Goal: Task Accomplishment & Management: Complete application form

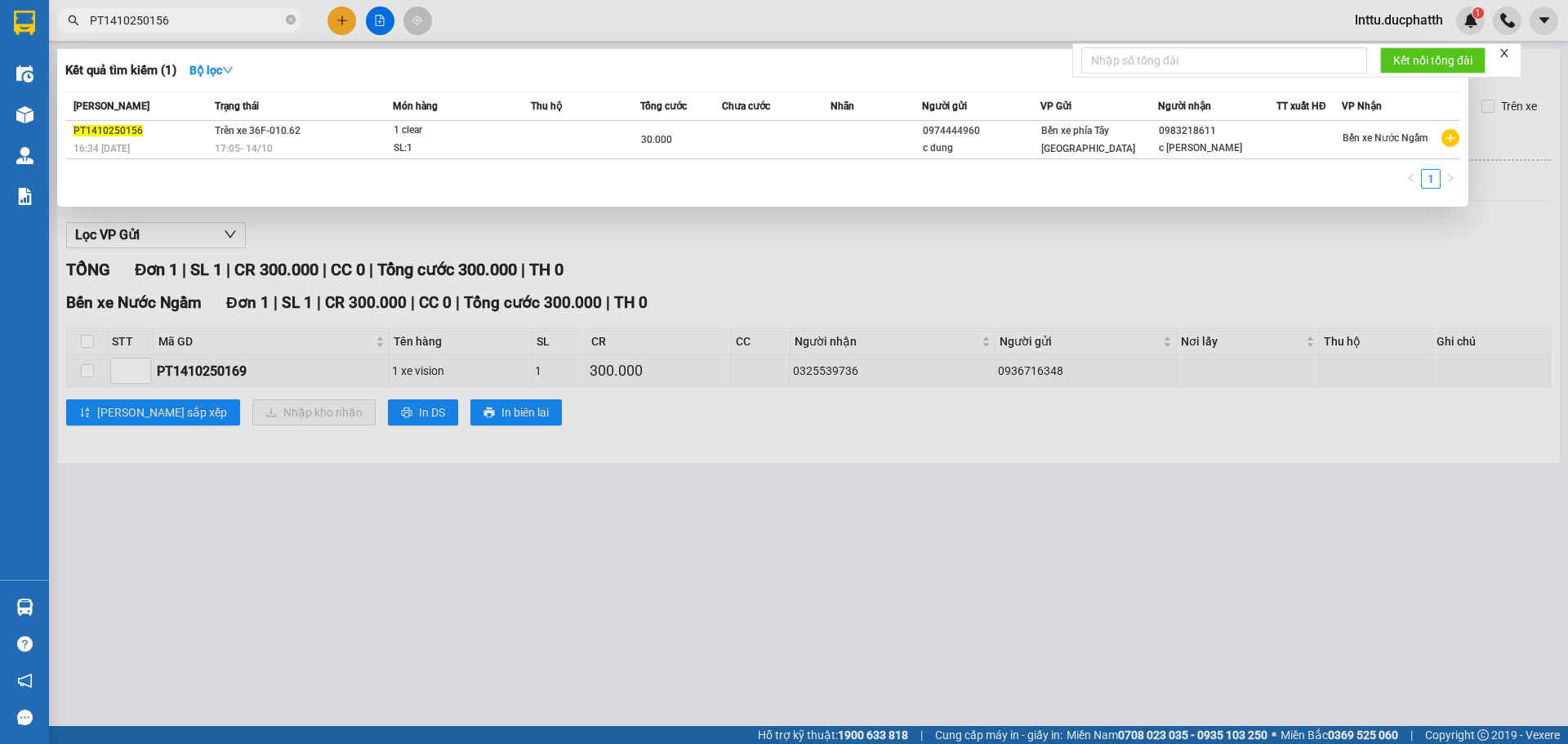
click at [182, 27] on input "PT1410250156" at bounding box center [186, 20] width 193 height 18
type input "0983218611"
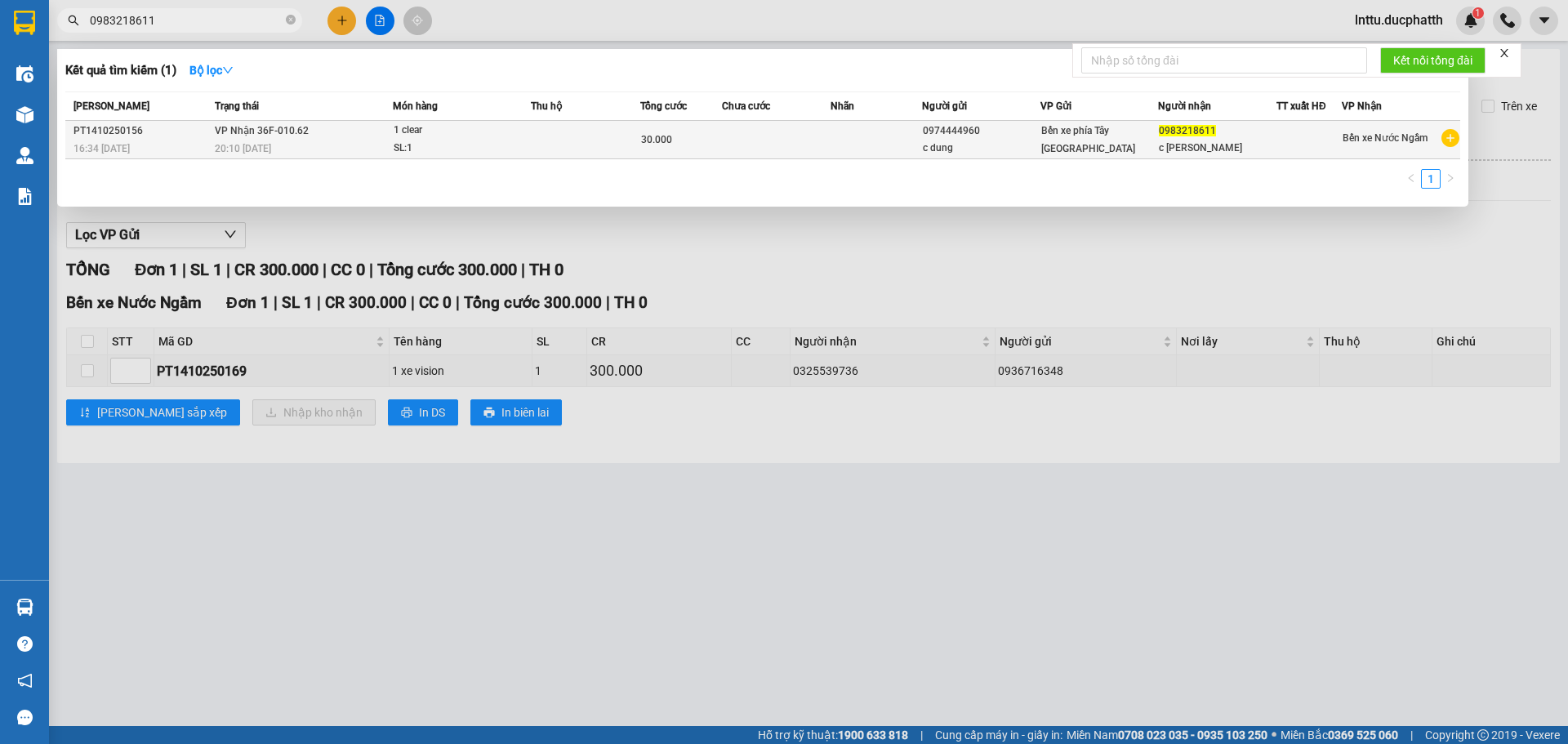
click at [917, 140] on td at bounding box center [876, 140] width 91 height 38
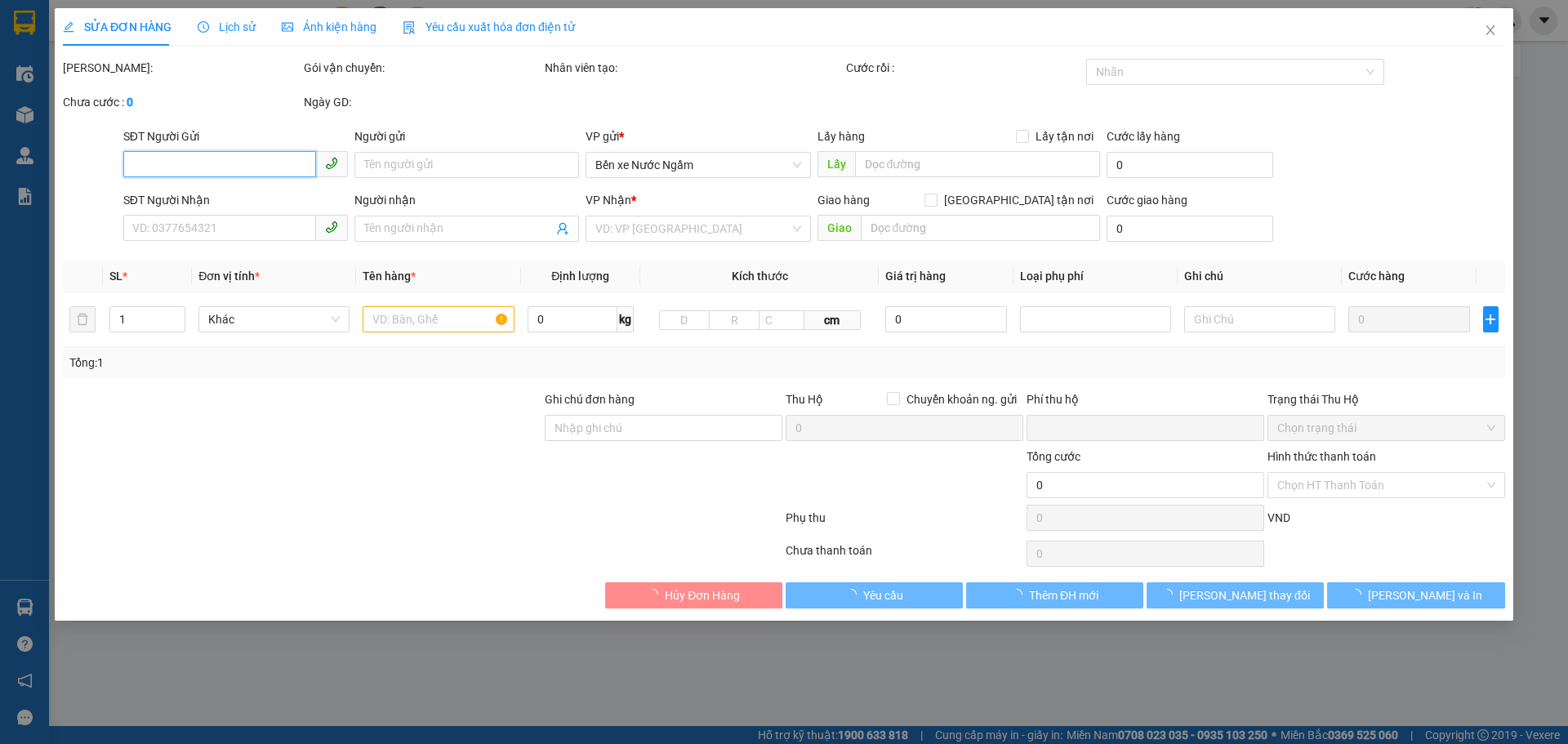
type input "0974444960"
type input "c dung"
type input "0983218611"
type input "c thùy linh"
type input "0"
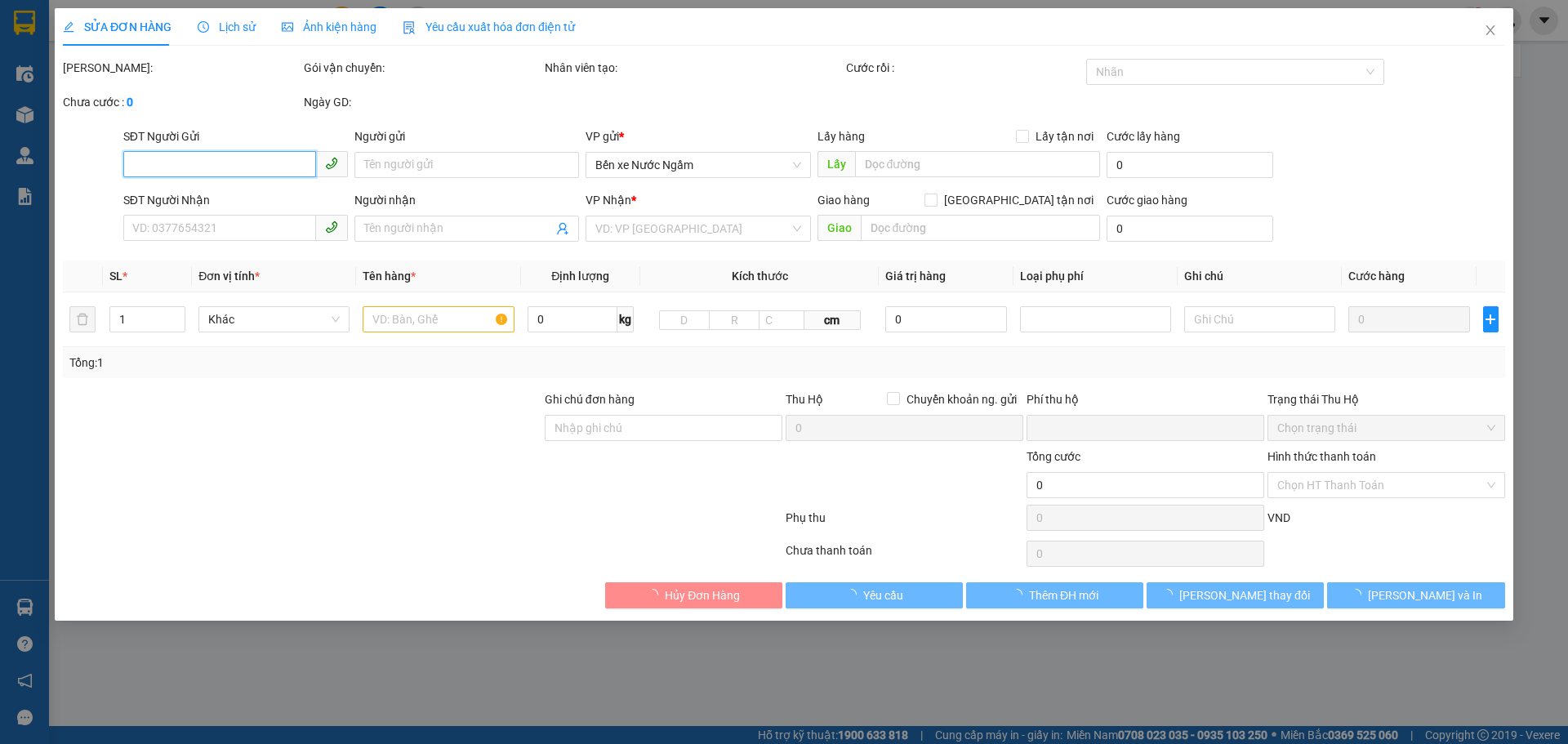
type input "30.000"
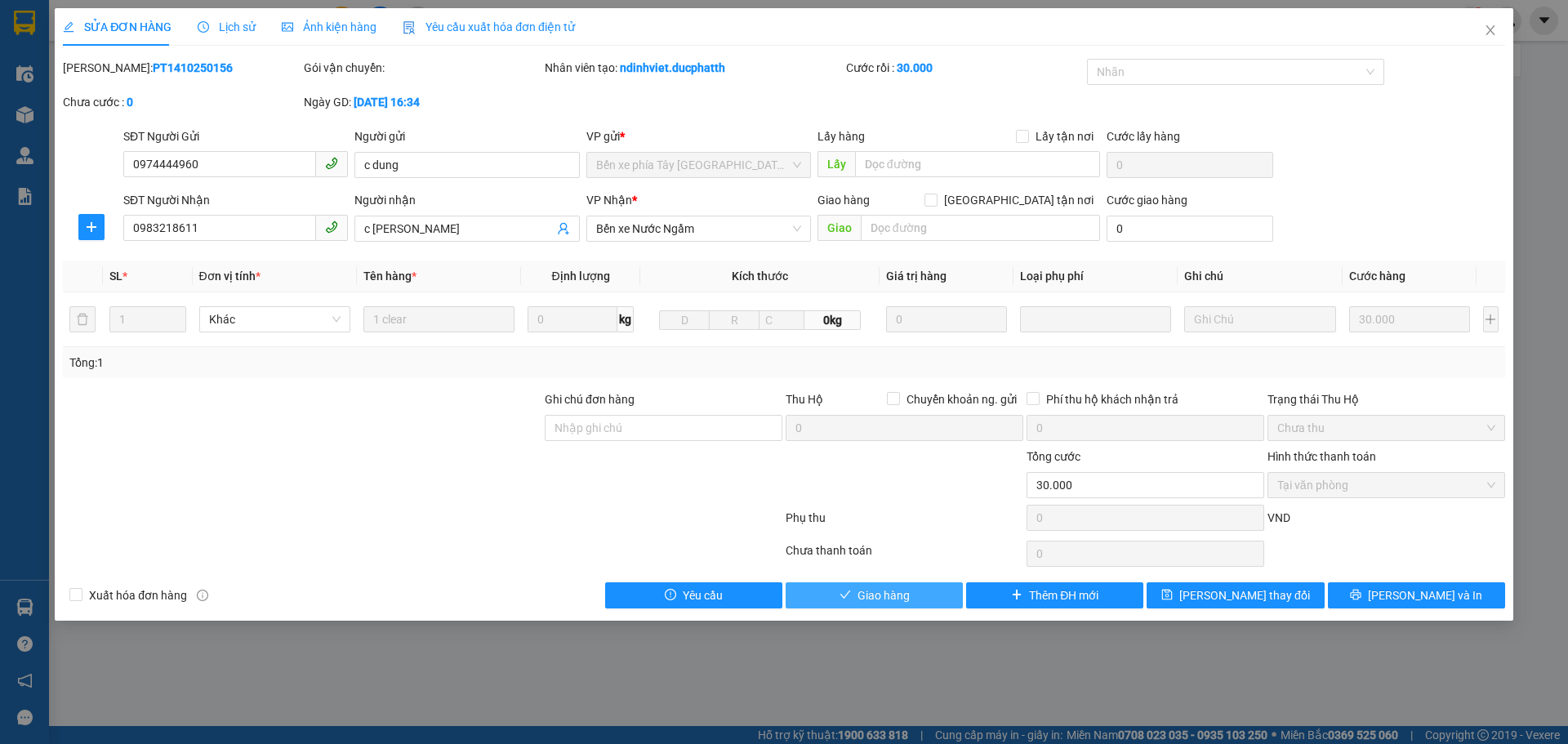
click at [945, 596] on button "Giao hàng" at bounding box center [874, 595] width 177 height 26
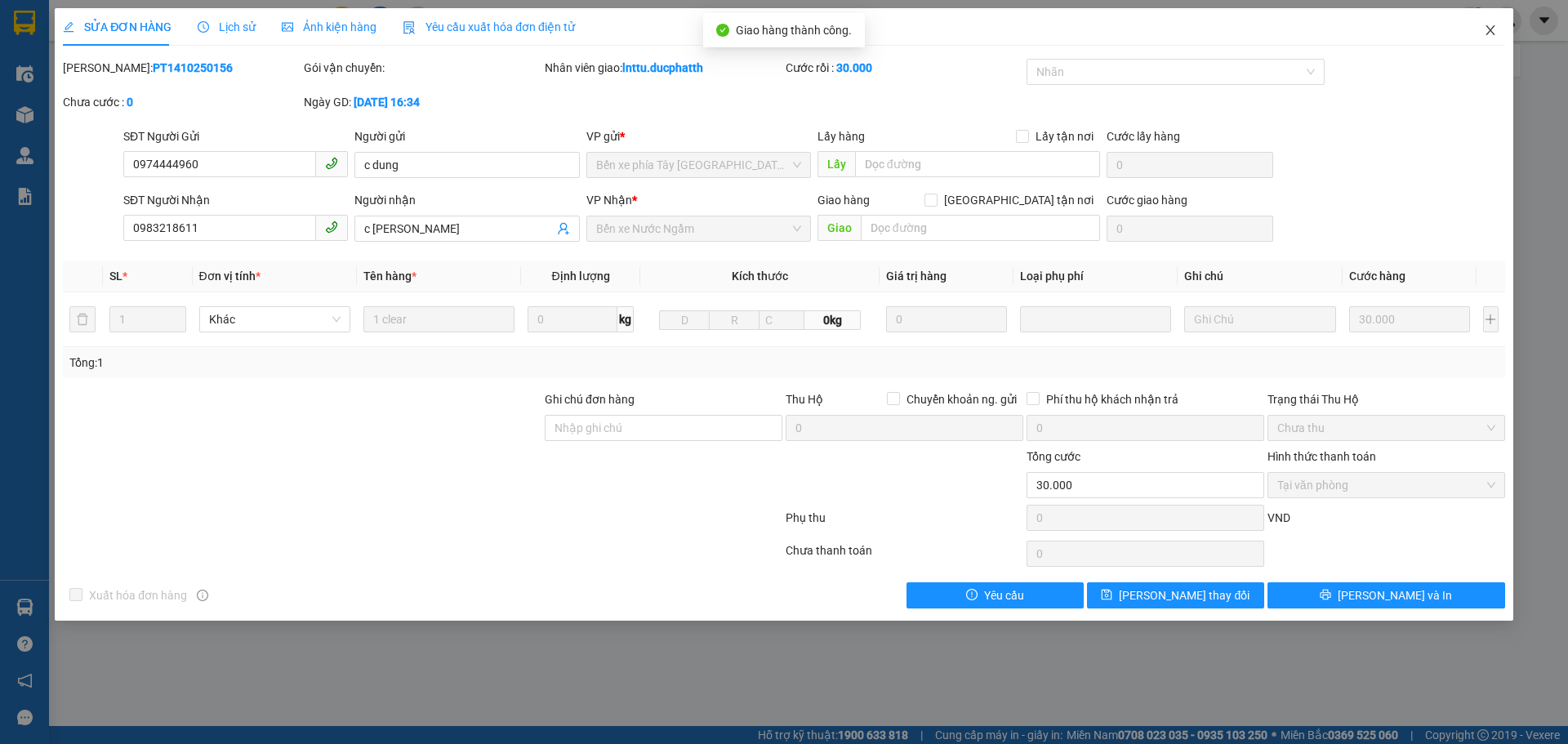
click at [1493, 26] on icon "close" at bounding box center [1491, 30] width 13 height 13
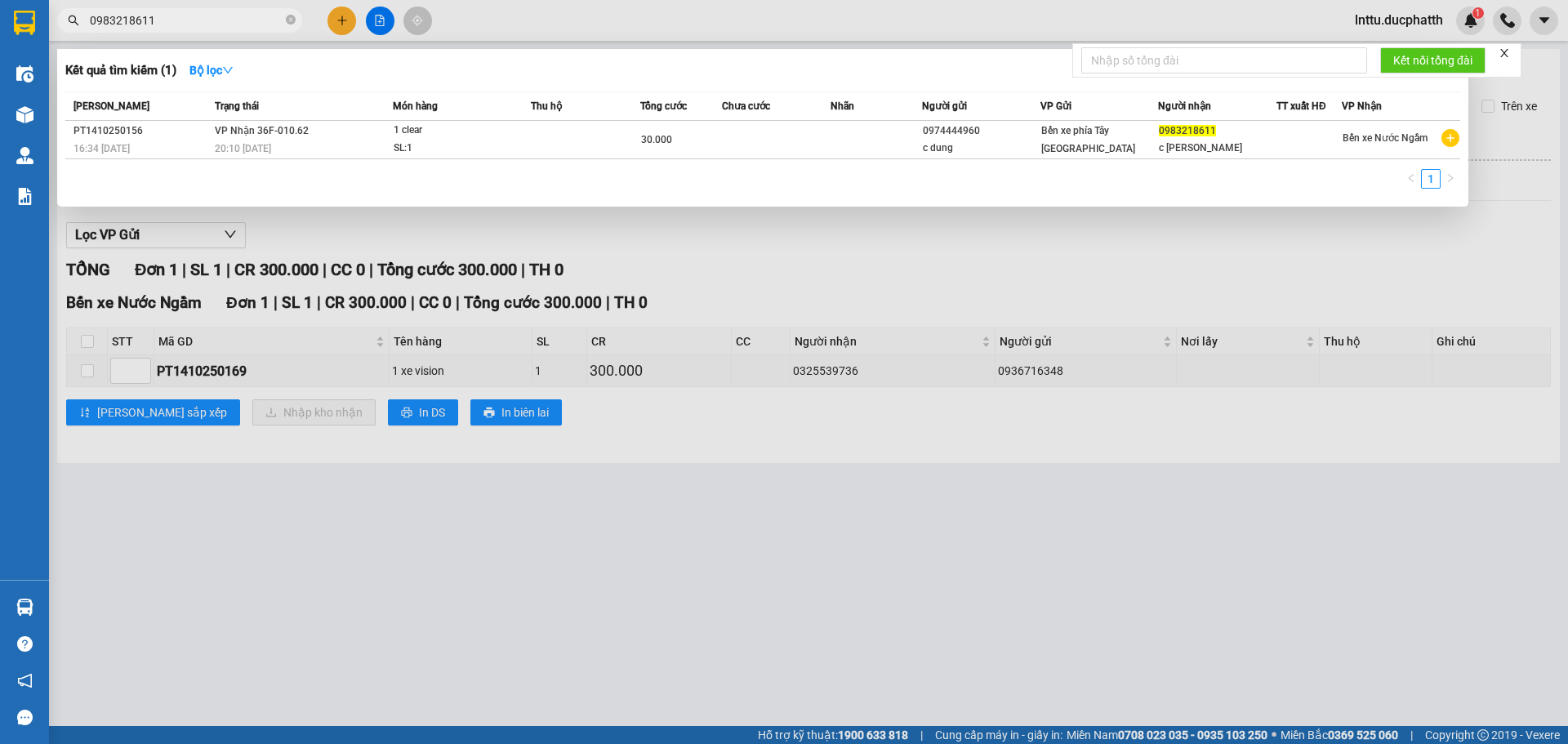
click at [153, 23] on input "0983218611" at bounding box center [186, 20] width 193 height 18
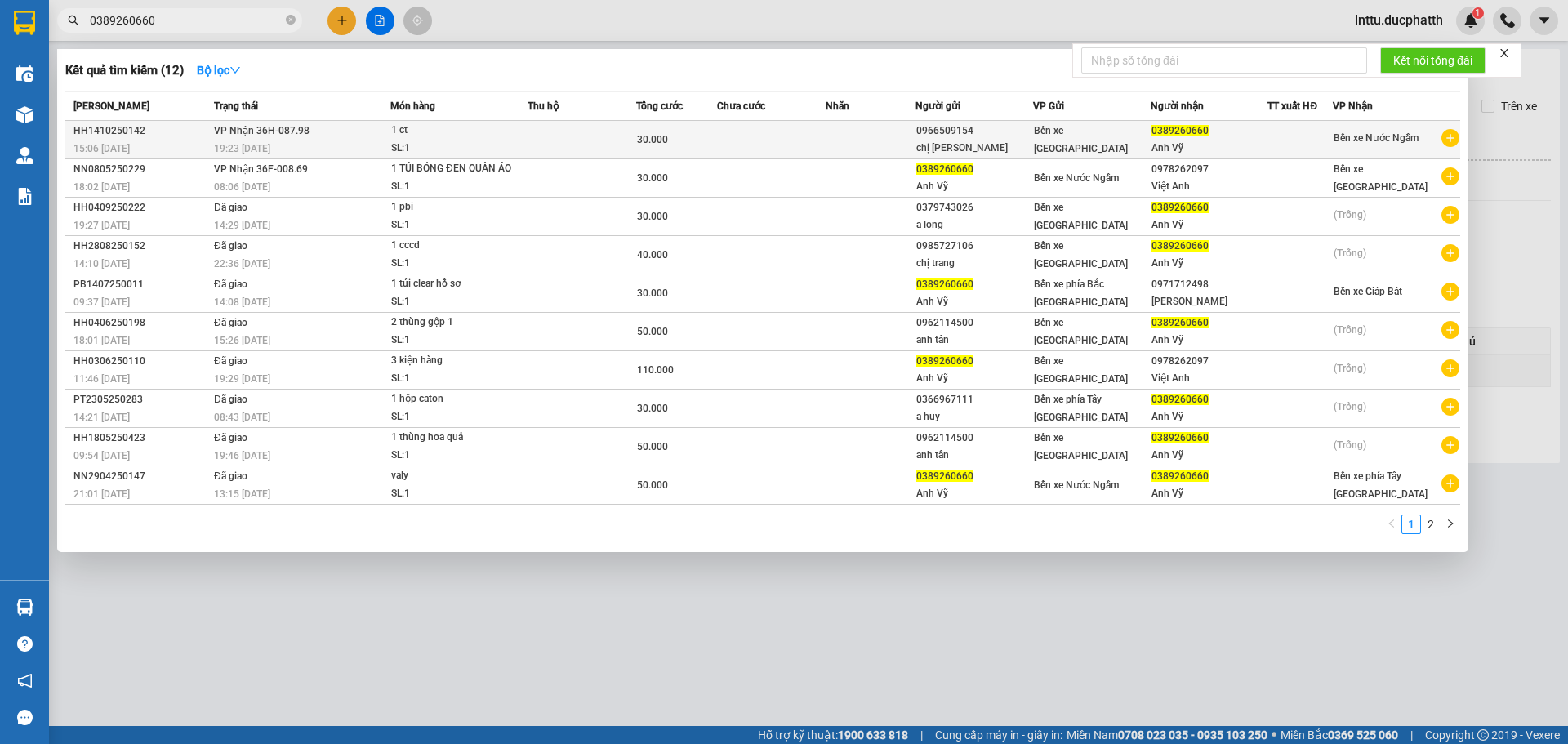
type input "0389260660"
click at [580, 149] on td at bounding box center [582, 140] width 108 height 38
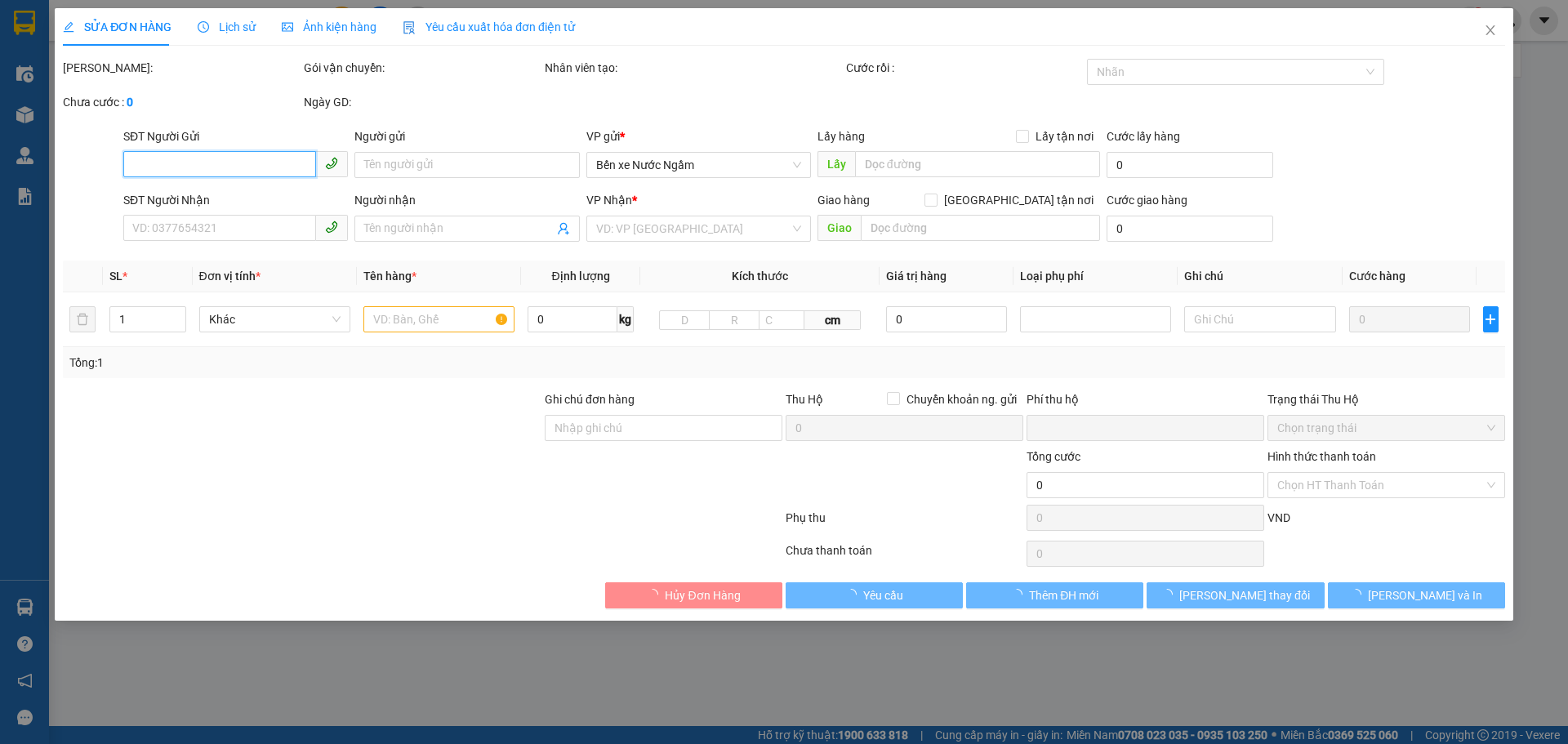
type input "0966509154"
type input "chị anh"
type input "0389260660"
type input "Anh Vỹ"
type input "ck 15h08 14/10 vtb cty nguyen thi anh"
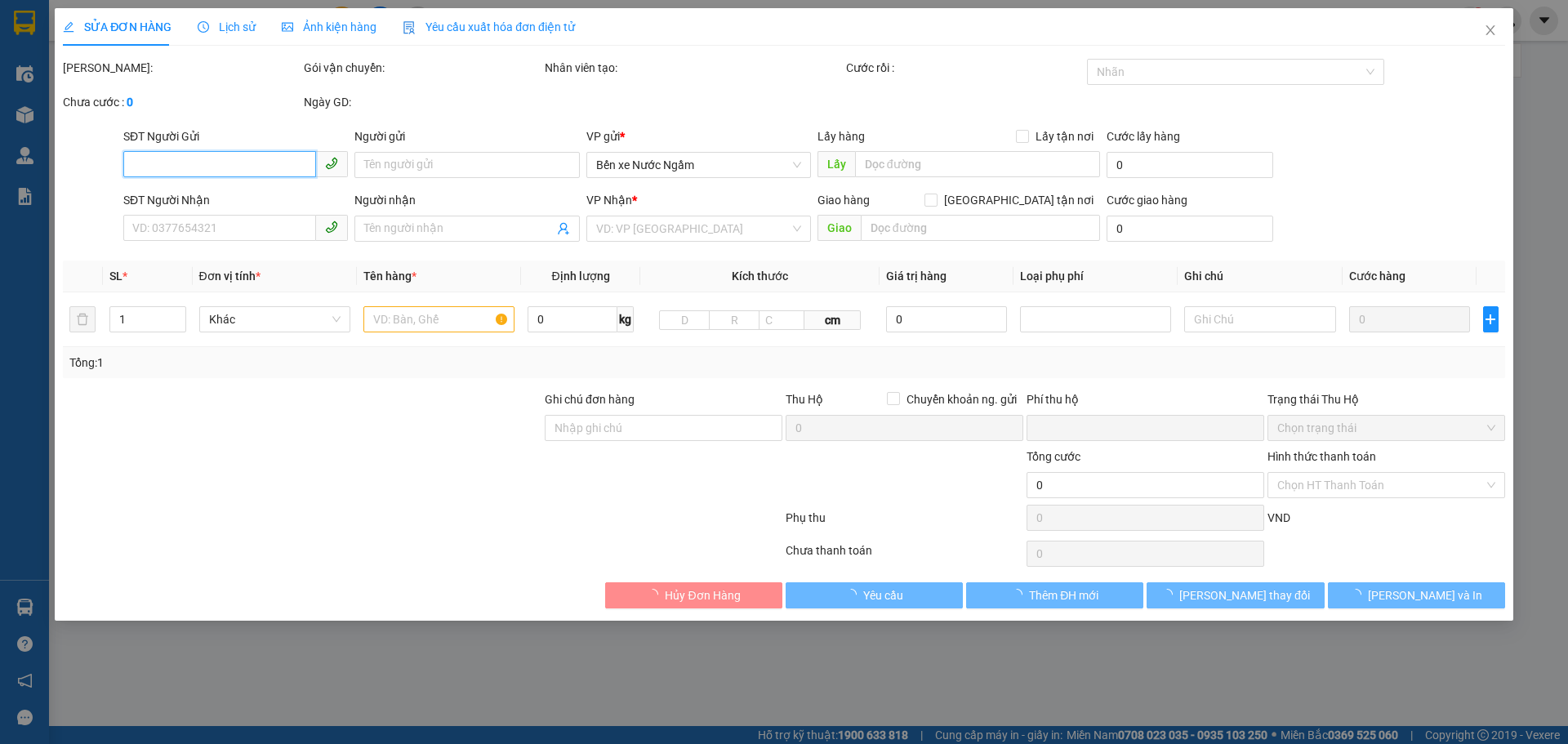
type input "0"
type input "30.000"
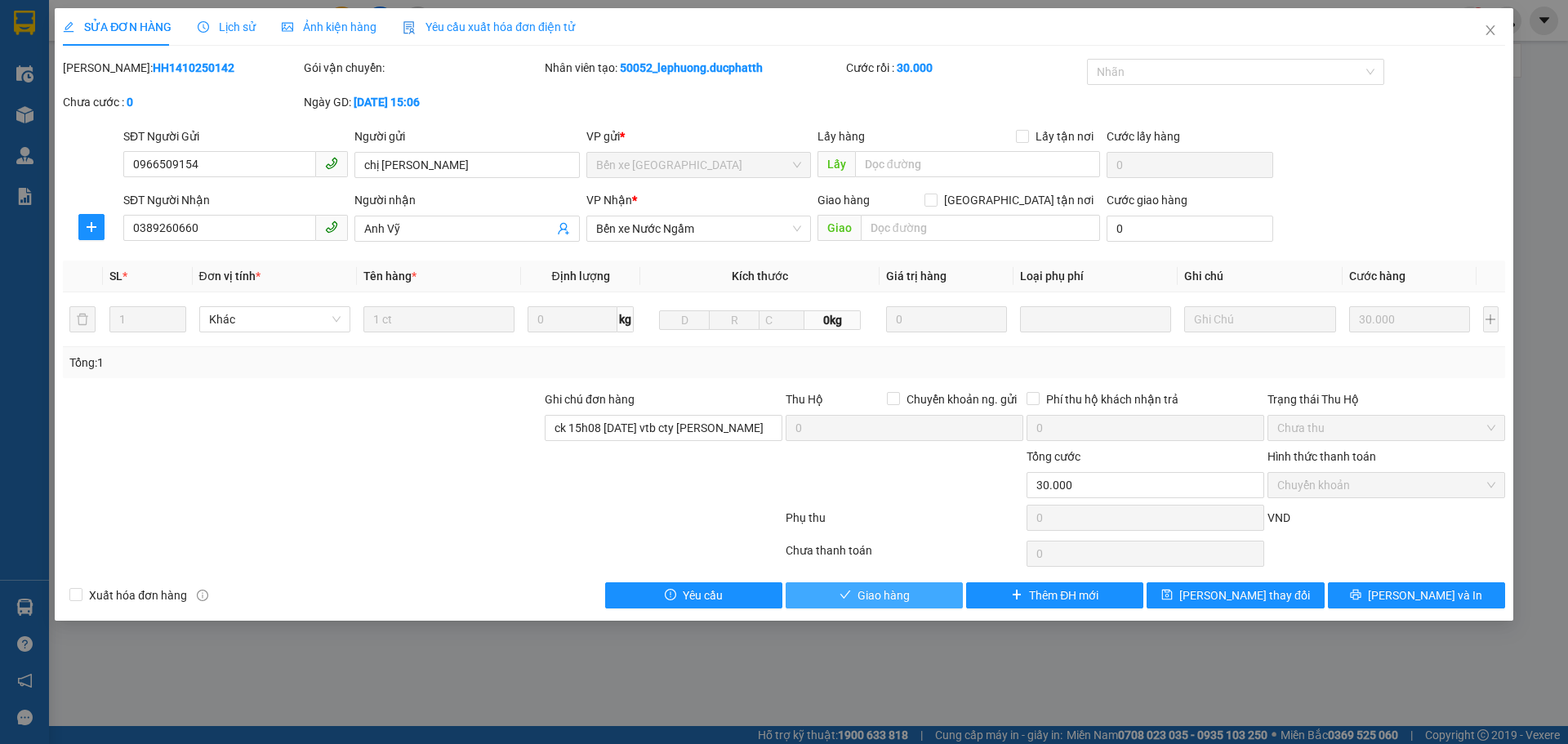
click at [859, 601] on span "Giao hàng" at bounding box center [884, 596] width 52 height 18
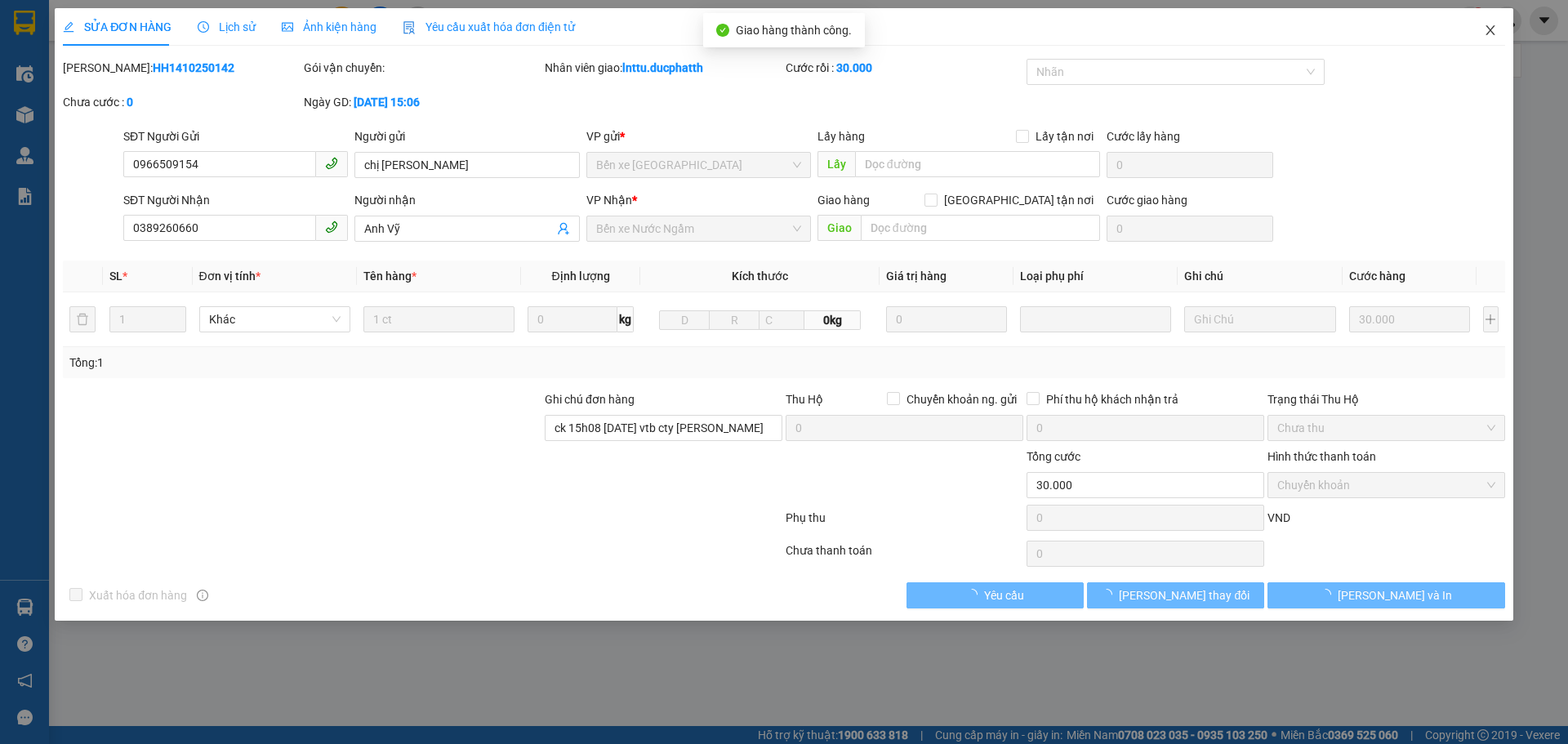
click at [1486, 31] on icon "close" at bounding box center [1491, 30] width 13 height 13
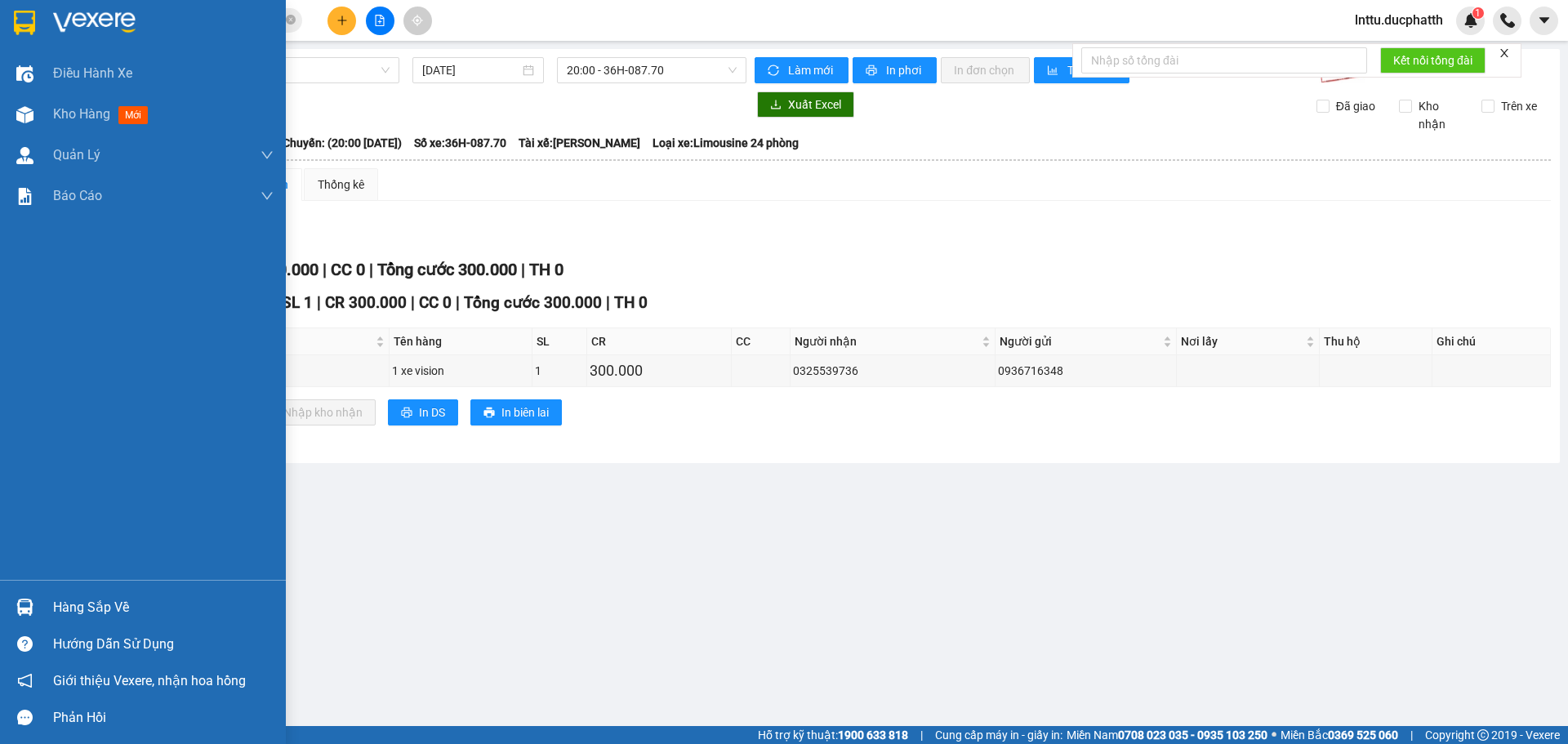
click at [32, 604] on img at bounding box center [24, 607] width 17 height 17
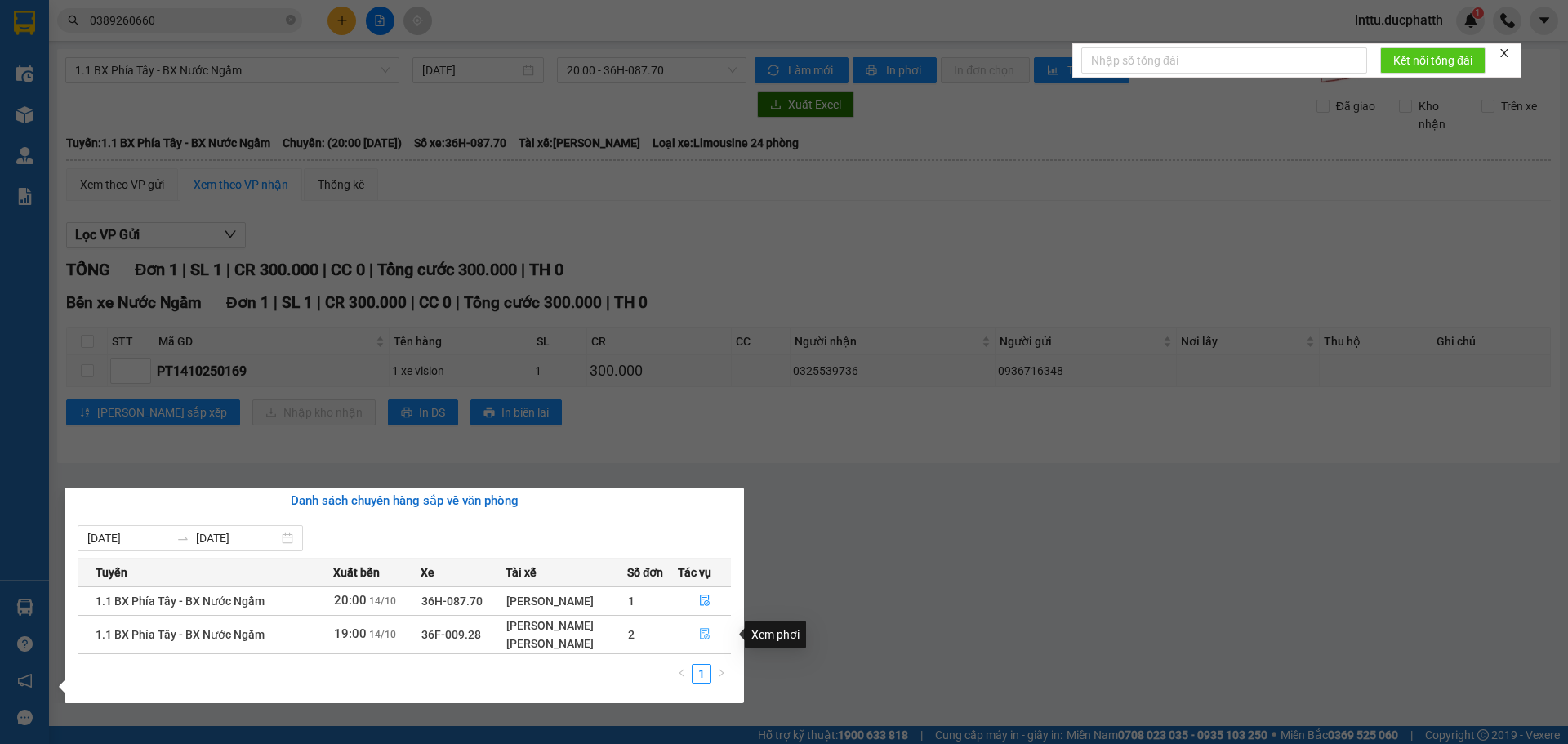
click at [706, 628] on button "button" at bounding box center [705, 634] width 52 height 26
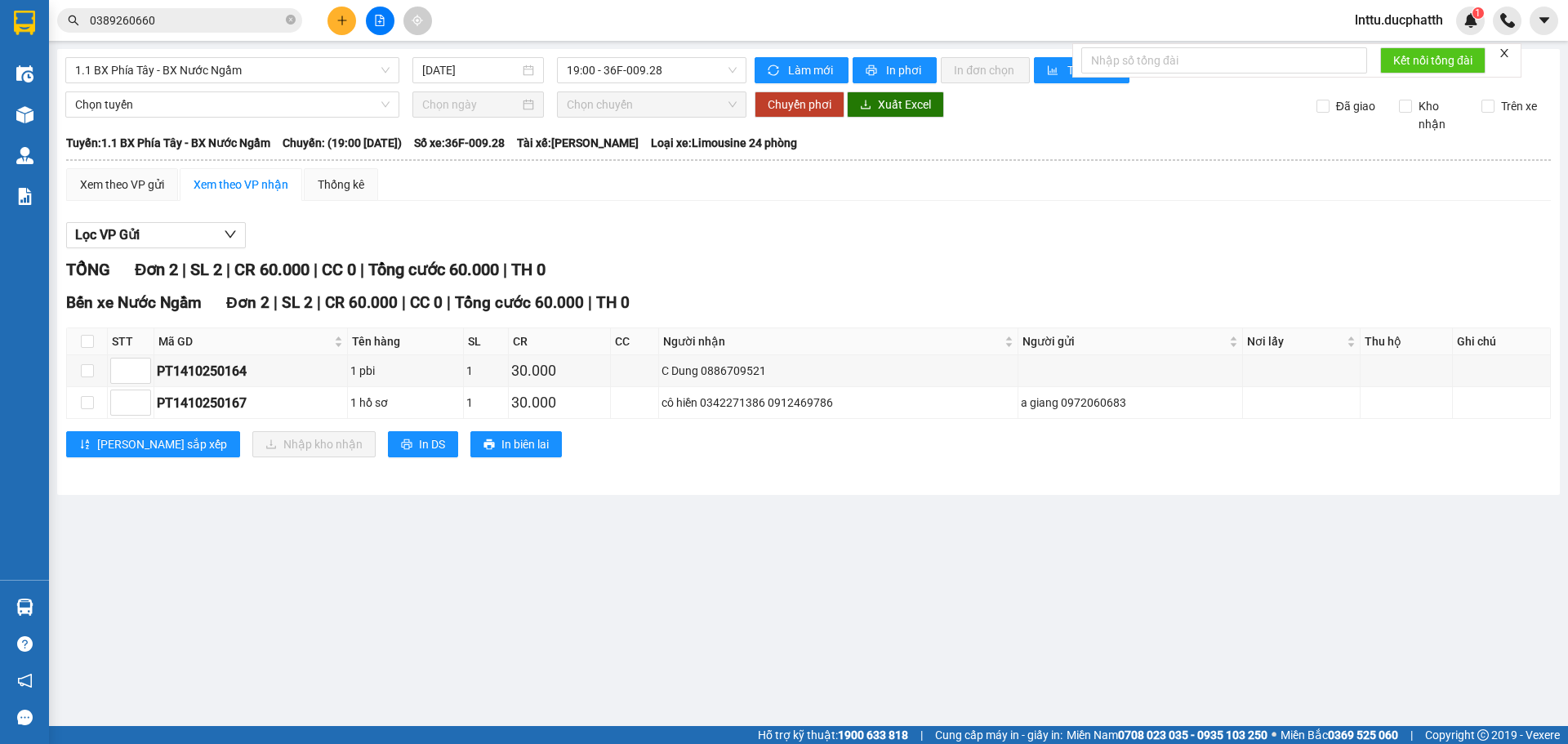
click at [885, 571] on main "1.1 BX Phía Tây - BX Nước Ngầm 14/10/2025 19:00 - 36F-009.28 Làm mới In phơi In…" at bounding box center [784, 363] width 1568 height 726
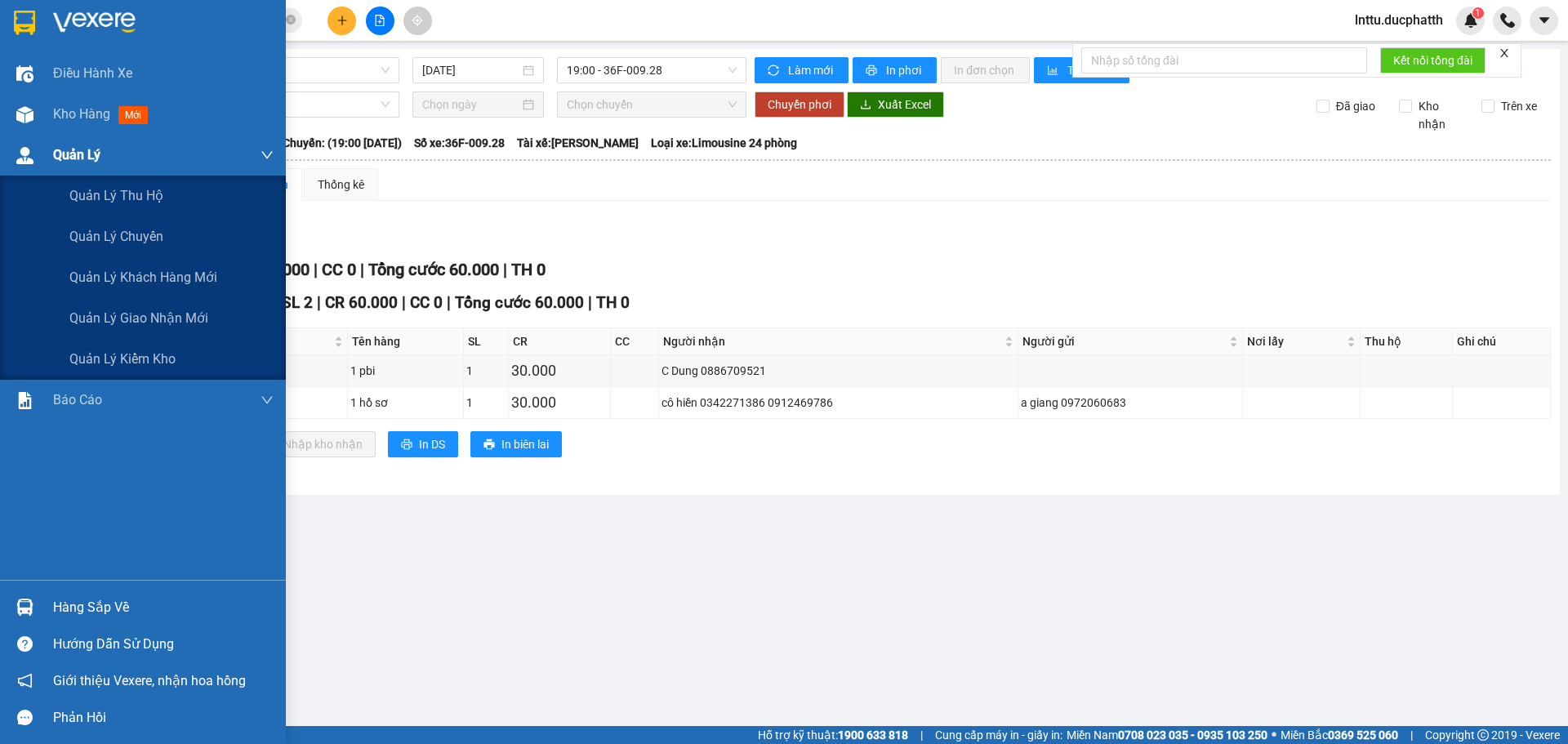
click at [25, 168] on div at bounding box center [25, 156] width 28 height 28
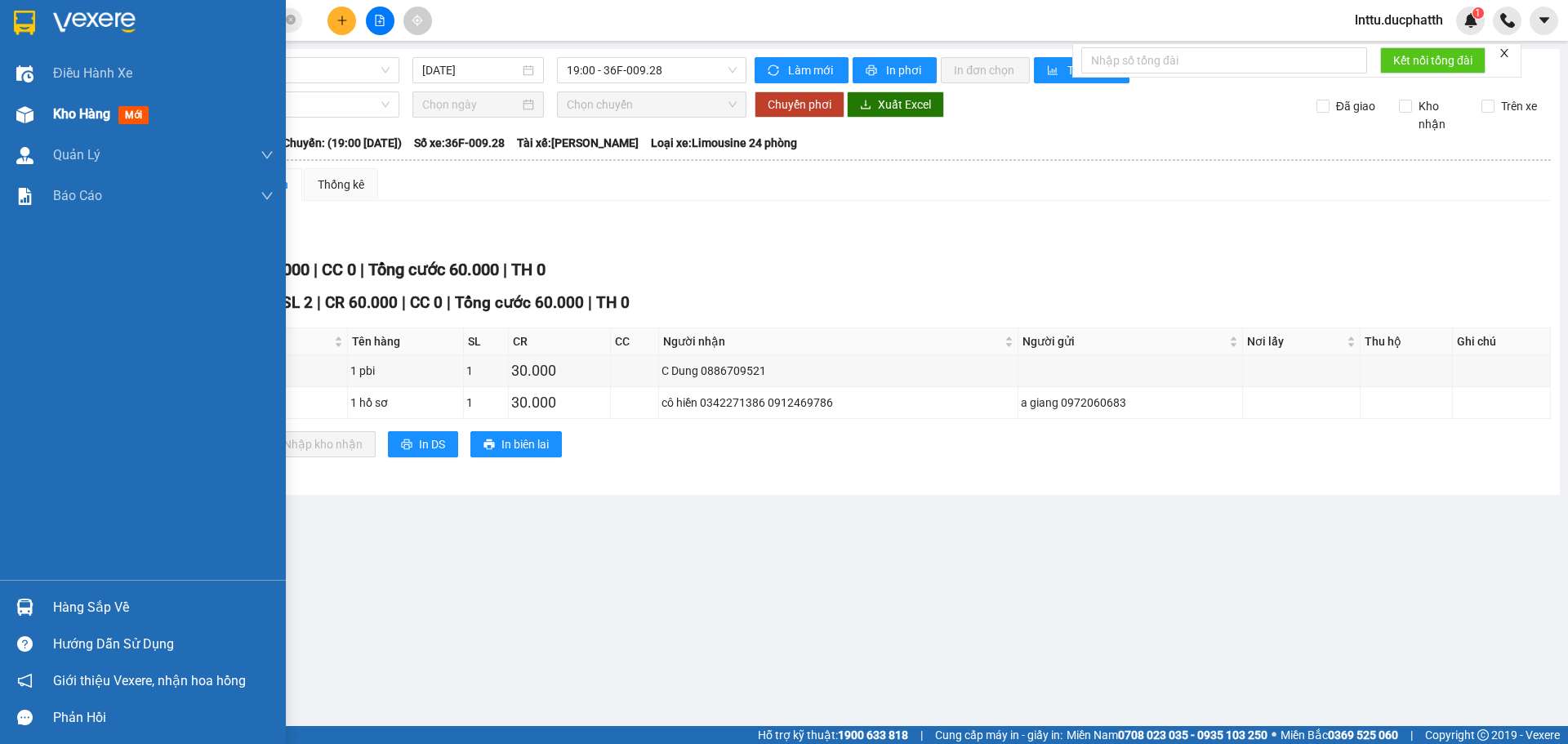
click at [88, 108] on span "Kho hàng" at bounding box center [82, 113] width 57 height 15
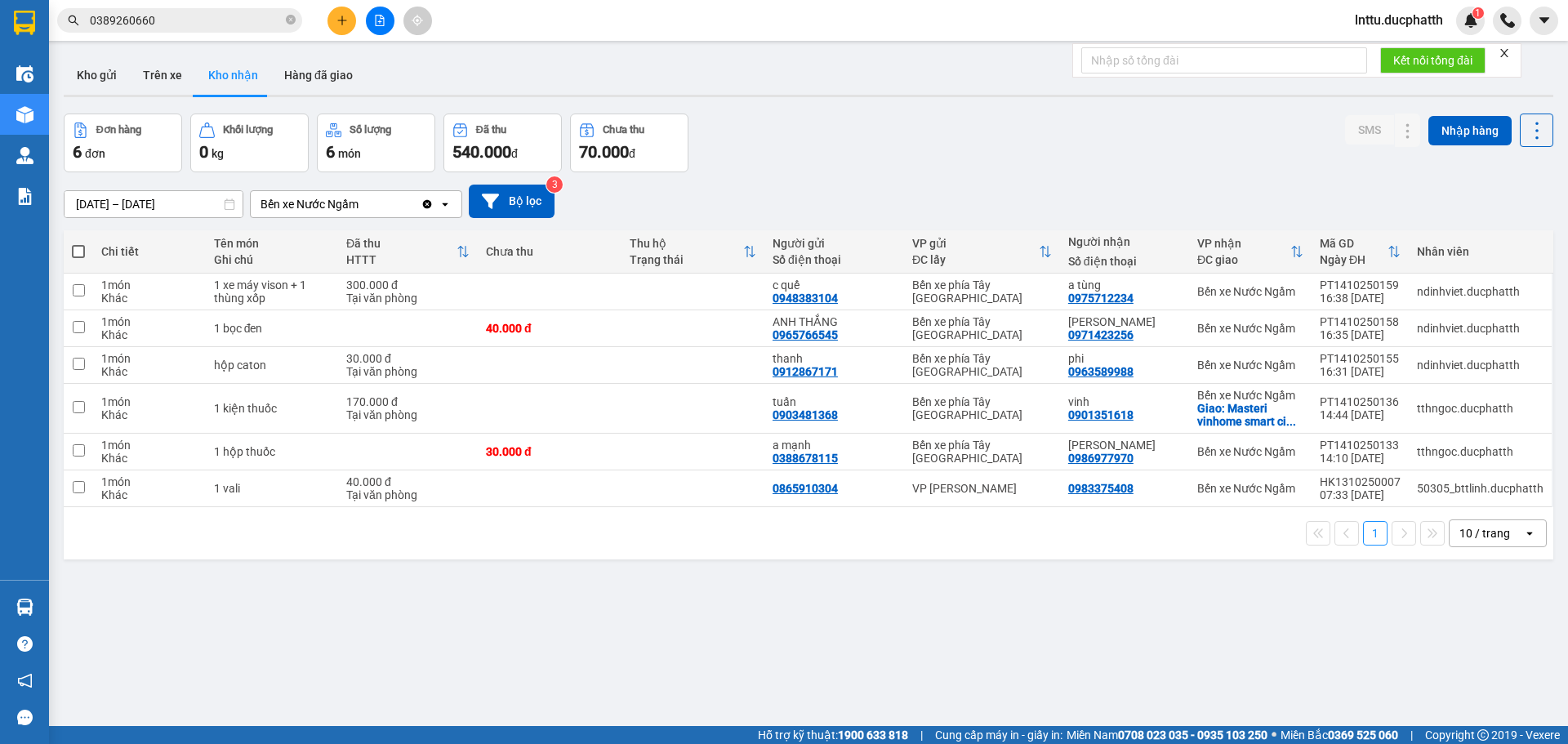
click at [747, 676] on div "ver 1.8.147 Kho gửi Trên xe Kho nhận Hàng đã giao Đơn hàng 6 đơn Khối lượng 0 k…" at bounding box center [808, 420] width 1503 height 744
drag, startPoint x: 950, startPoint y: 153, endPoint x: 936, endPoint y: 154, distance: 14.0
click at [948, 155] on div "Đơn hàng 6 đơn Khối lượng 0 kg Số lượng 6 món Đã thu 540.000 đ Chưa thu 70.000 …" at bounding box center [809, 143] width 1490 height 59
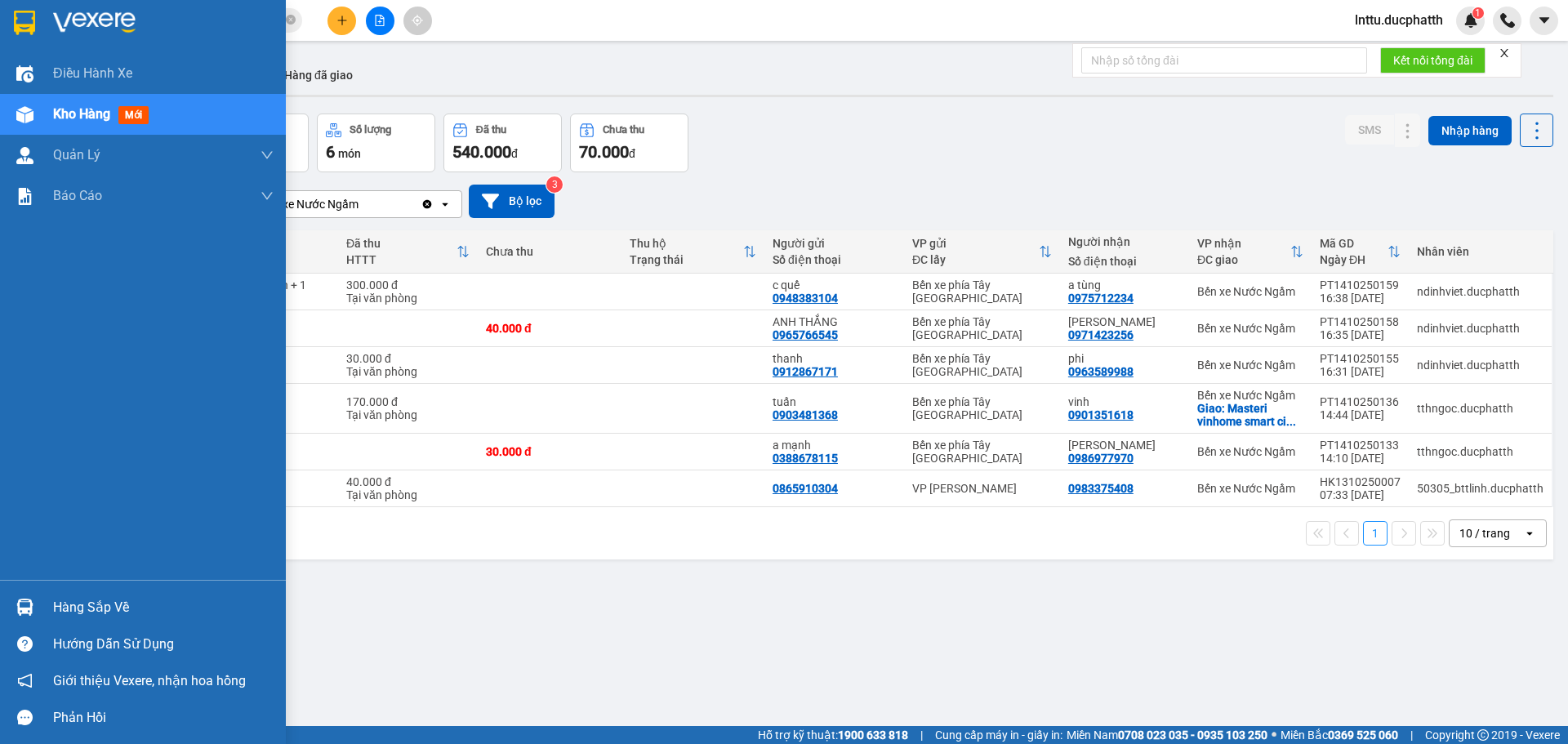
click at [32, 608] on img at bounding box center [24, 607] width 17 height 17
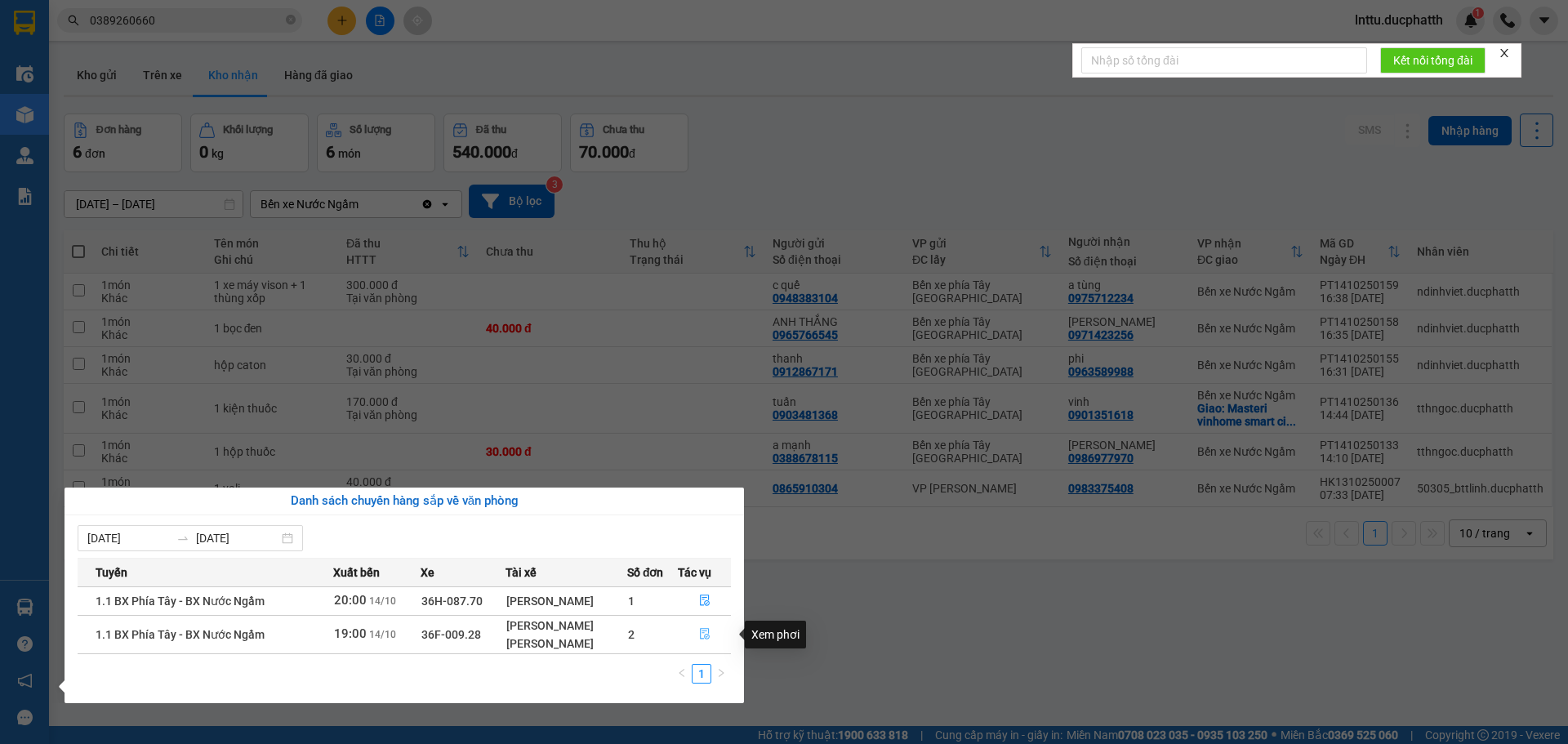
click at [705, 632] on icon "file-done" at bounding box center [705, 634] width 12 height 12
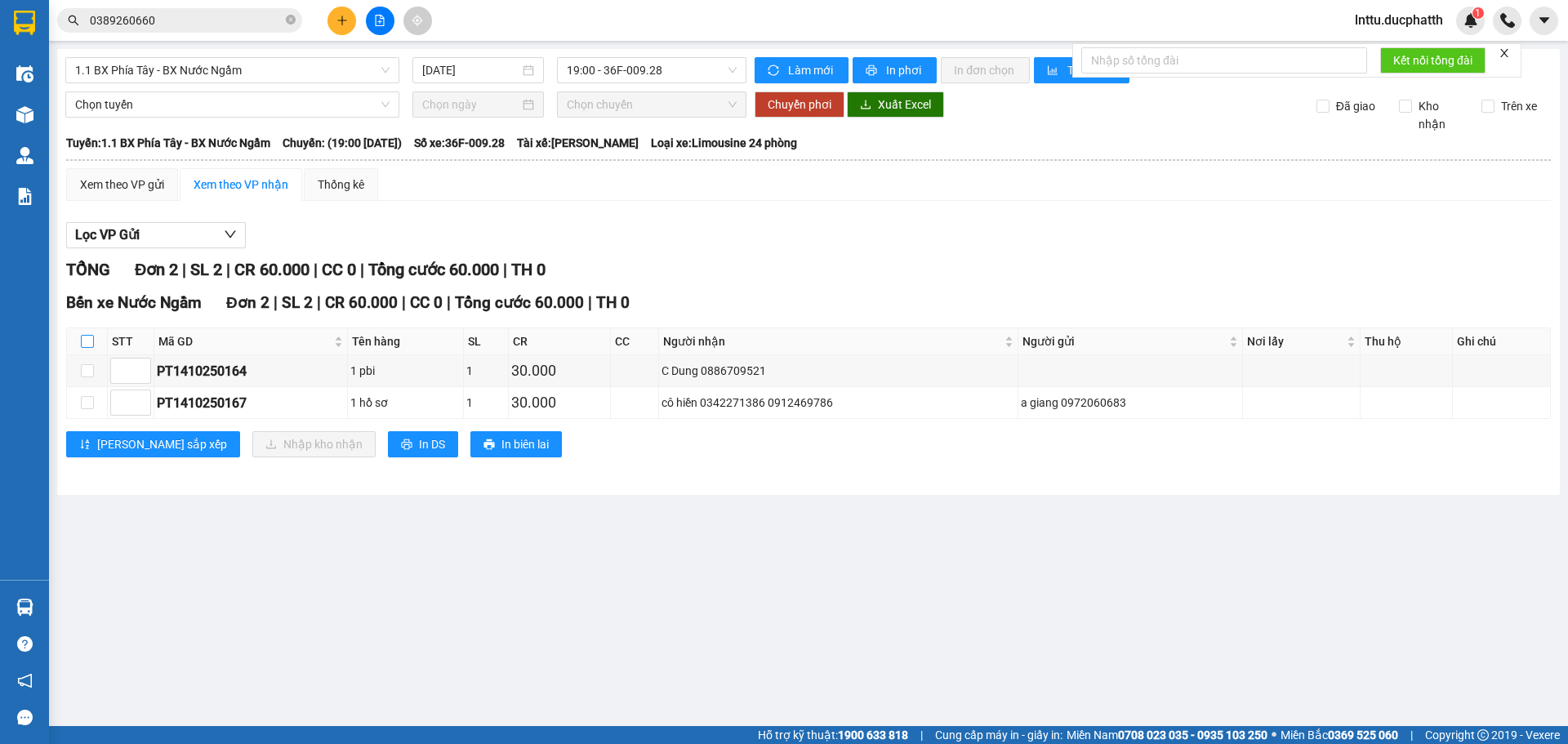
click at [86, 338] on input "checkbox" at bounding box center [87, 341] width 13 height 13
checkbox input "true"
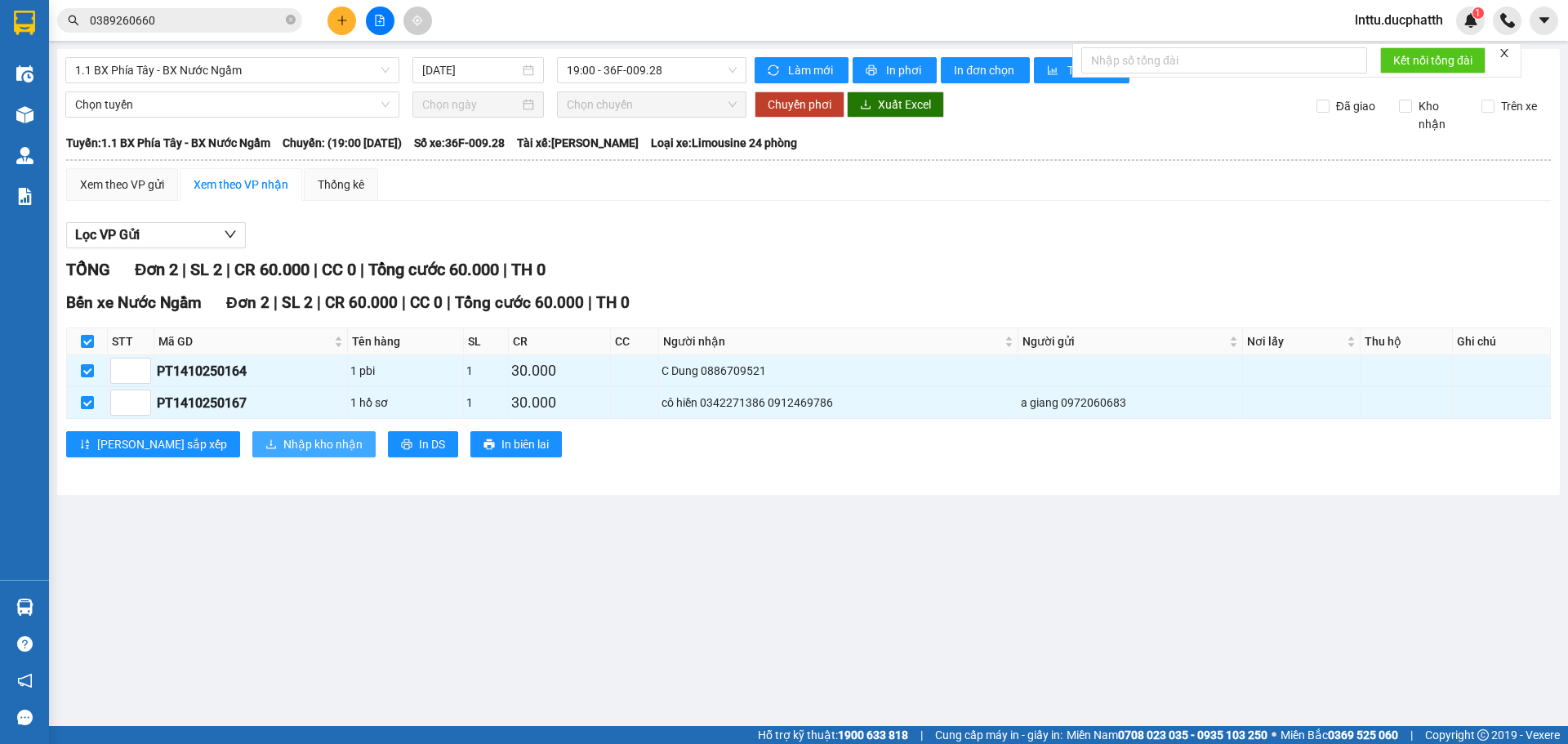
click at [252, 432] on button "Nhập kho nhận" at bounding box center [314, 444] width 124 height 26
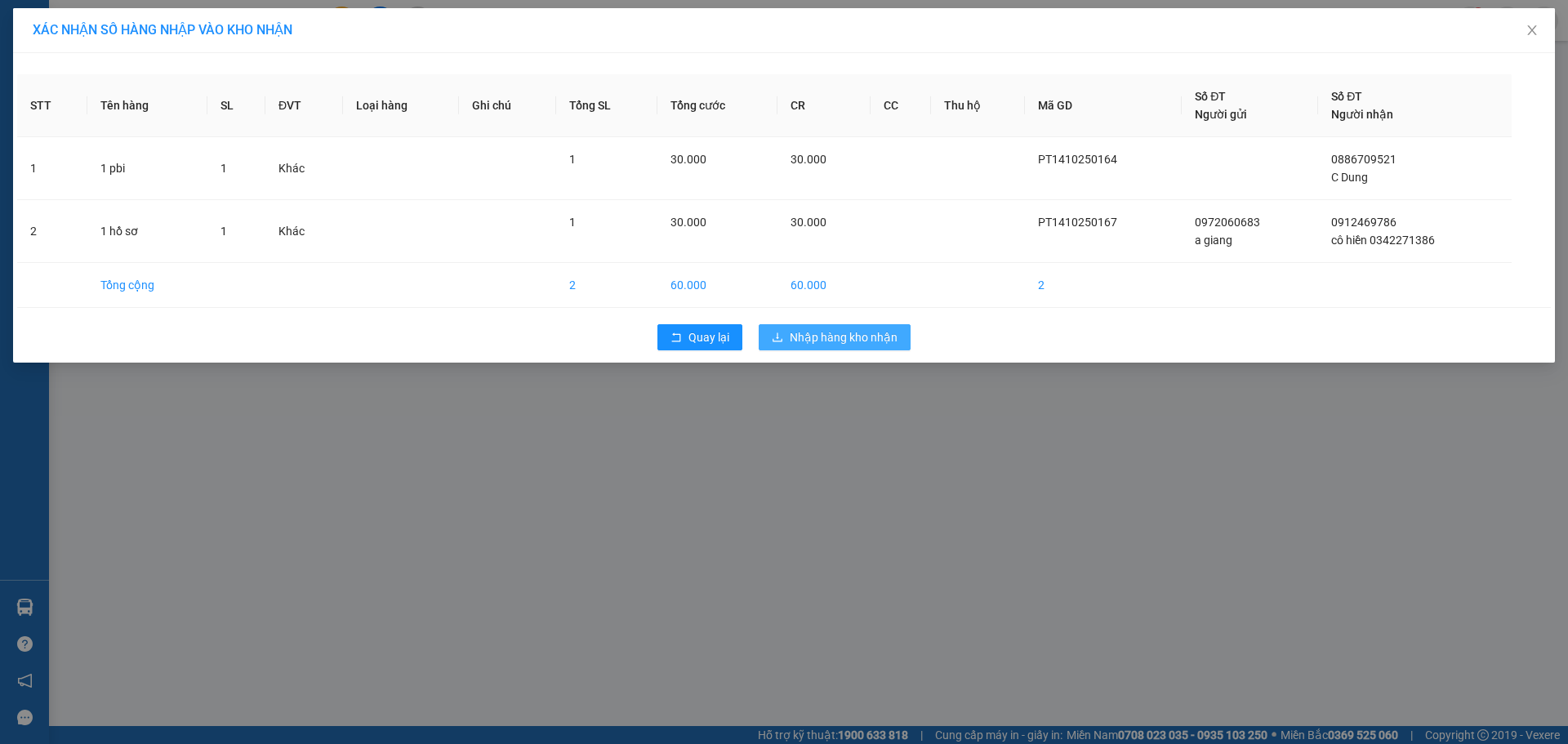
click at [802, 338] on span "Nhập hàng kho nhận" at bounding box center [844, 337] width 108 height 18
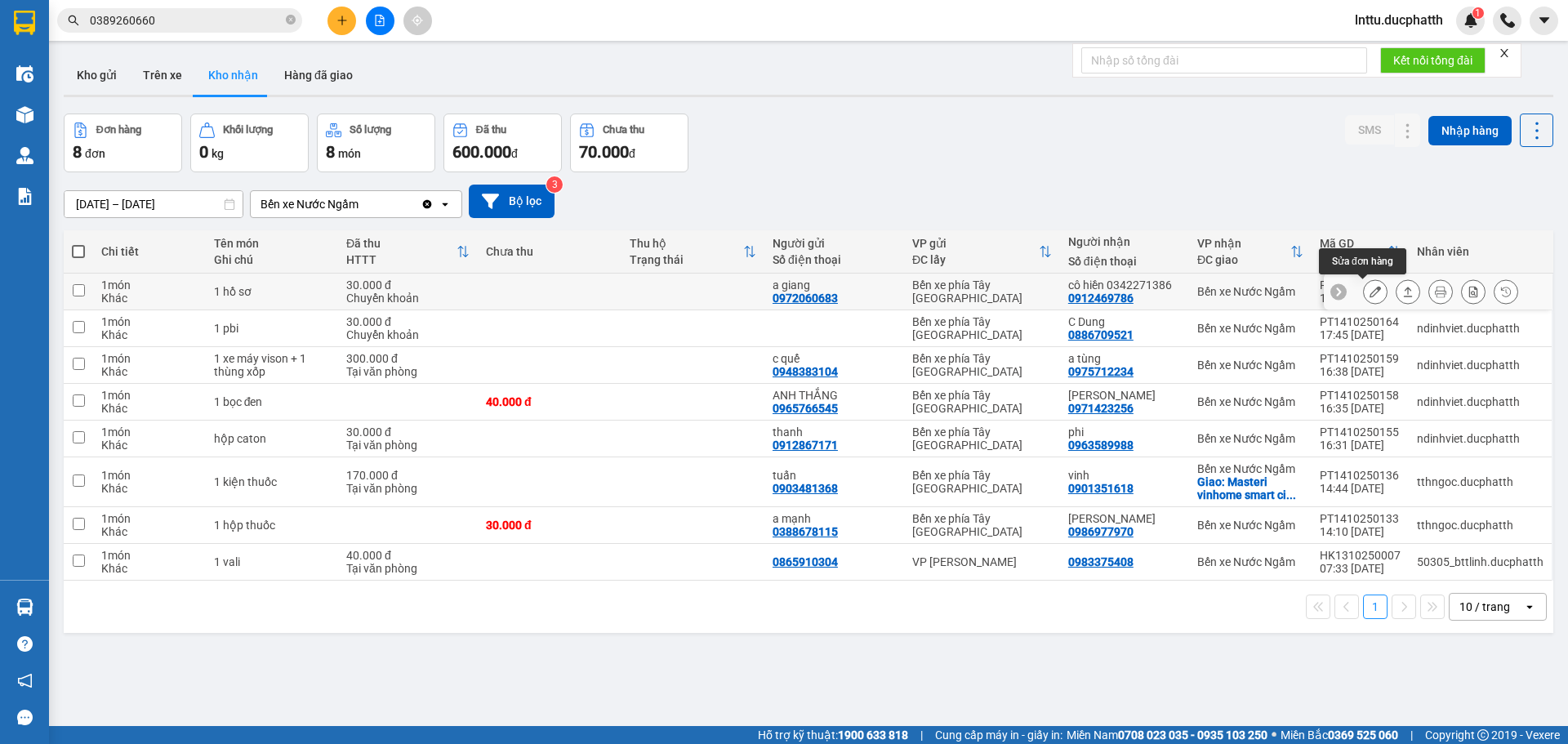
click at [1370, 287] on button at bounding box center [1376, 292] width 23 height 28
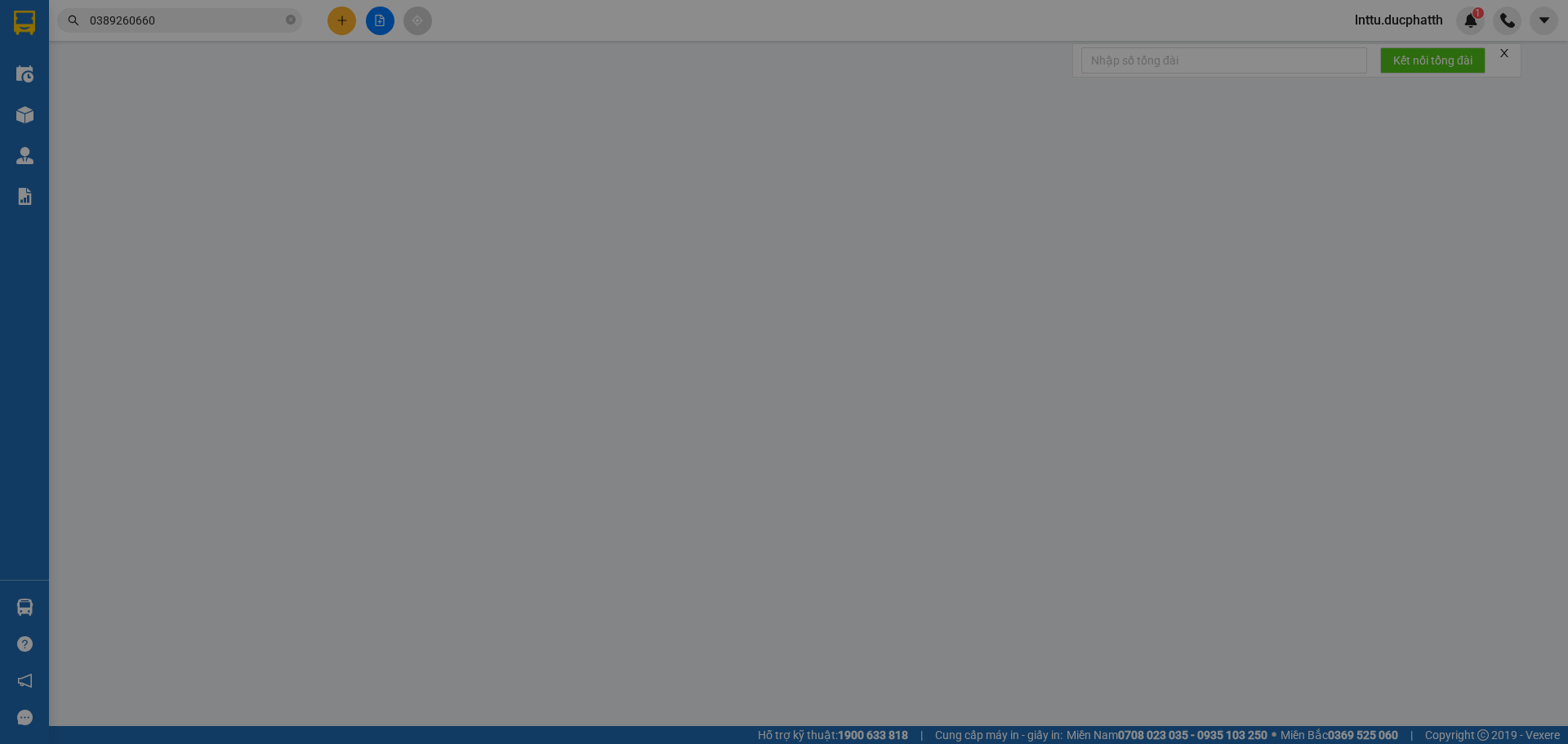
type input "0972060683"
type input "a giang"
type input "0912469786"
type input "cô hiền 0342271386"
type input "GỬI TT ck 14/10 18h54 dinh xuan giang vietin"
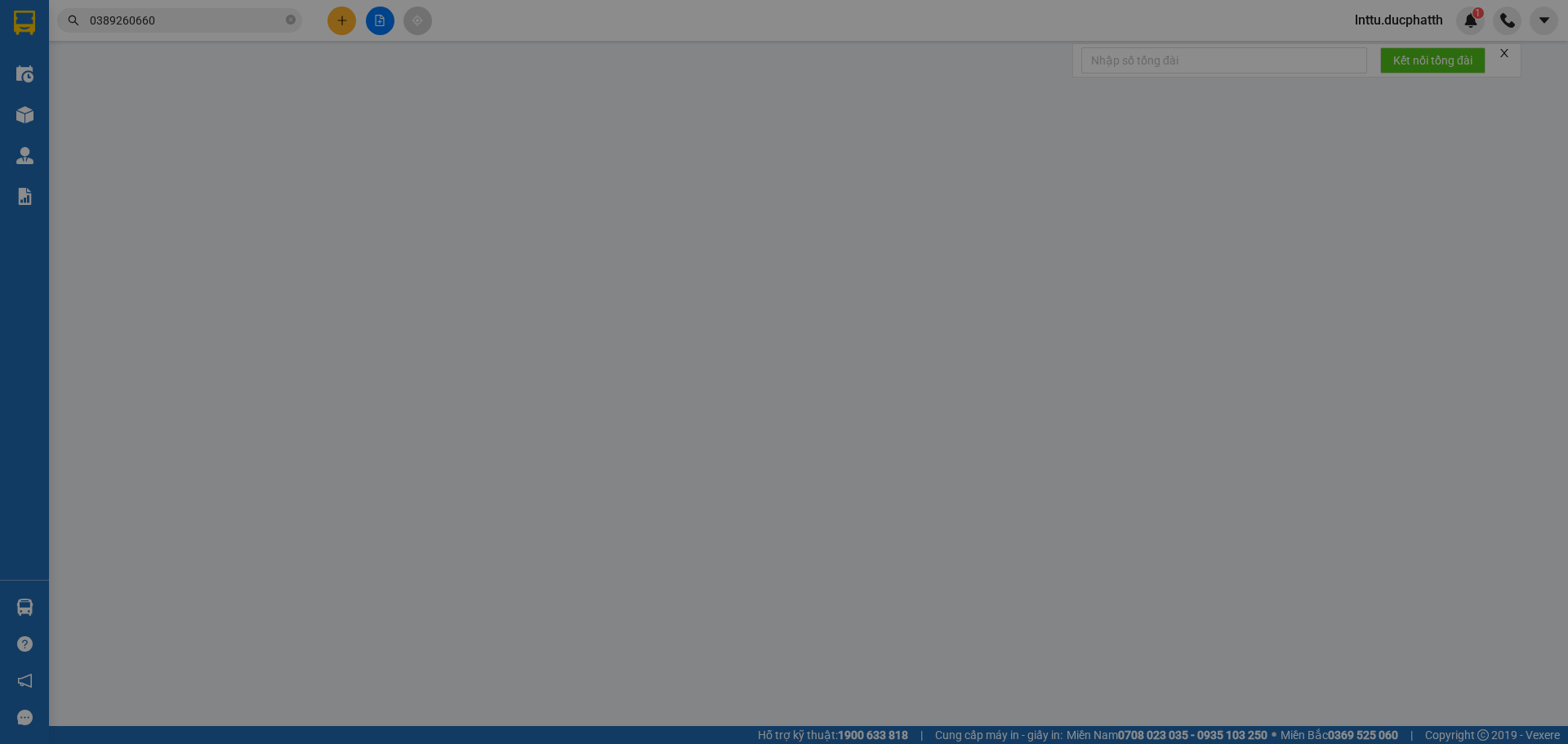
type input "0"
type input "30.000"
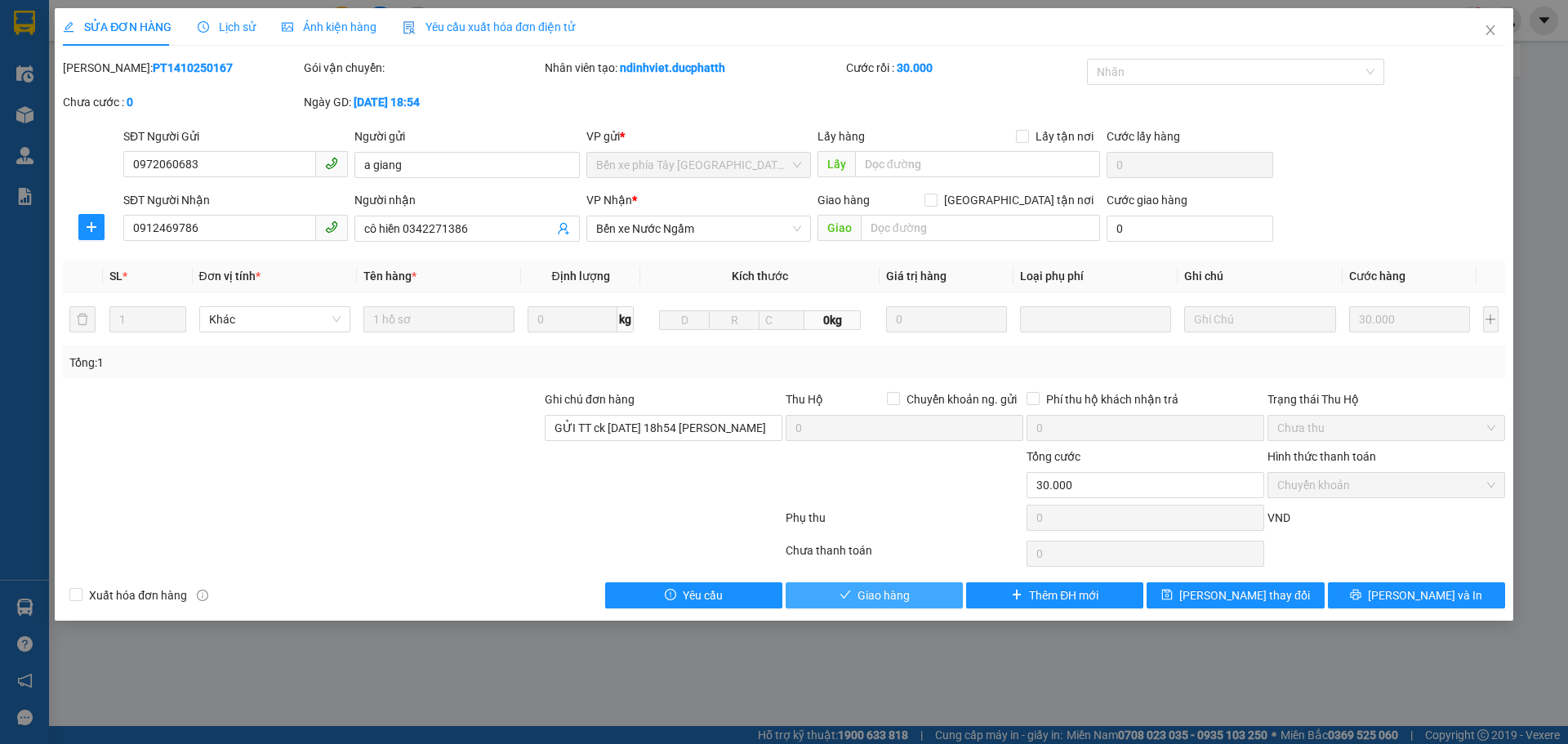
click at [866, 598] on span "Giao hàng" at bounding box center [884, 596] width 52 height 18
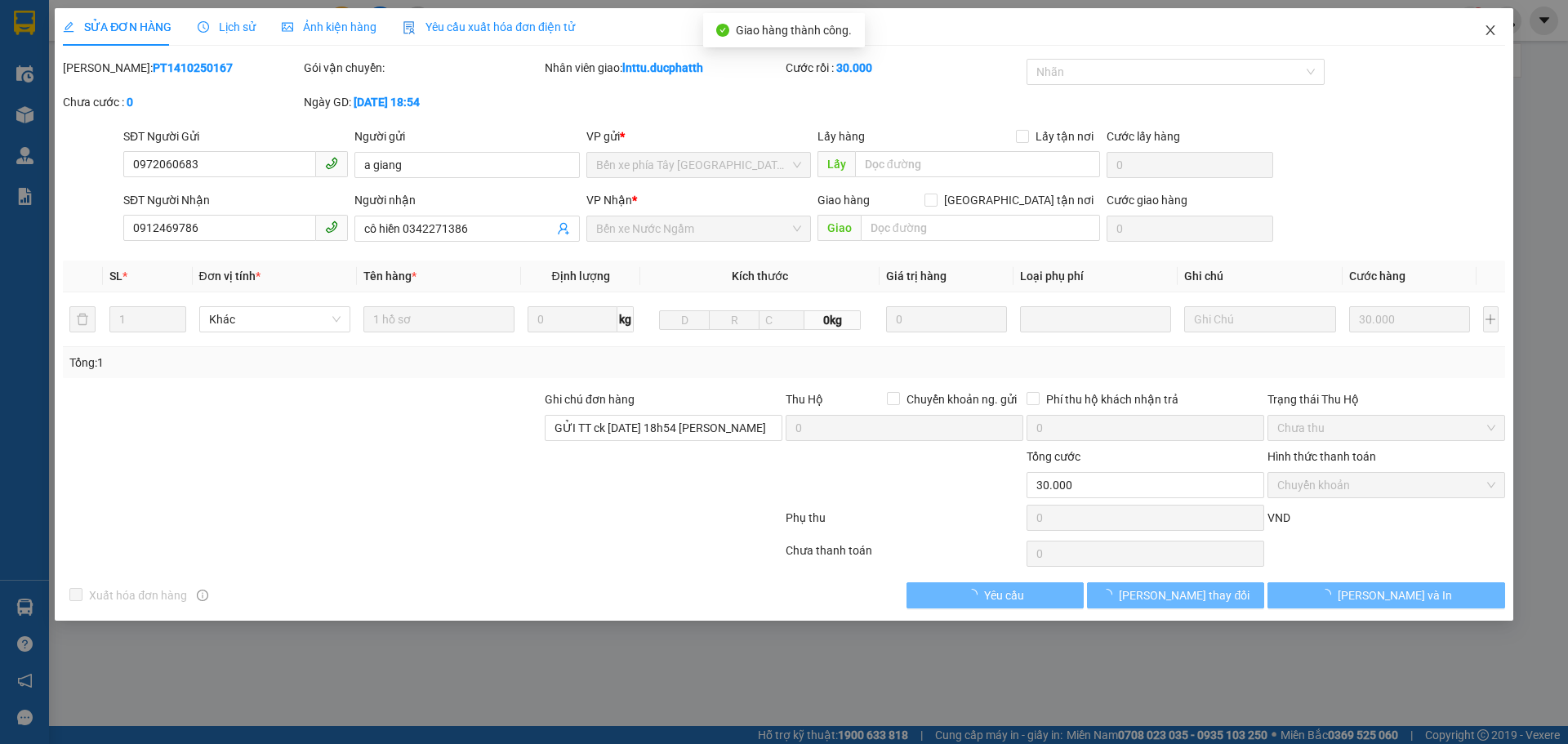
click at [1484, 41] on span "Close" at bounding box center [1490, 30] width 45 height 45
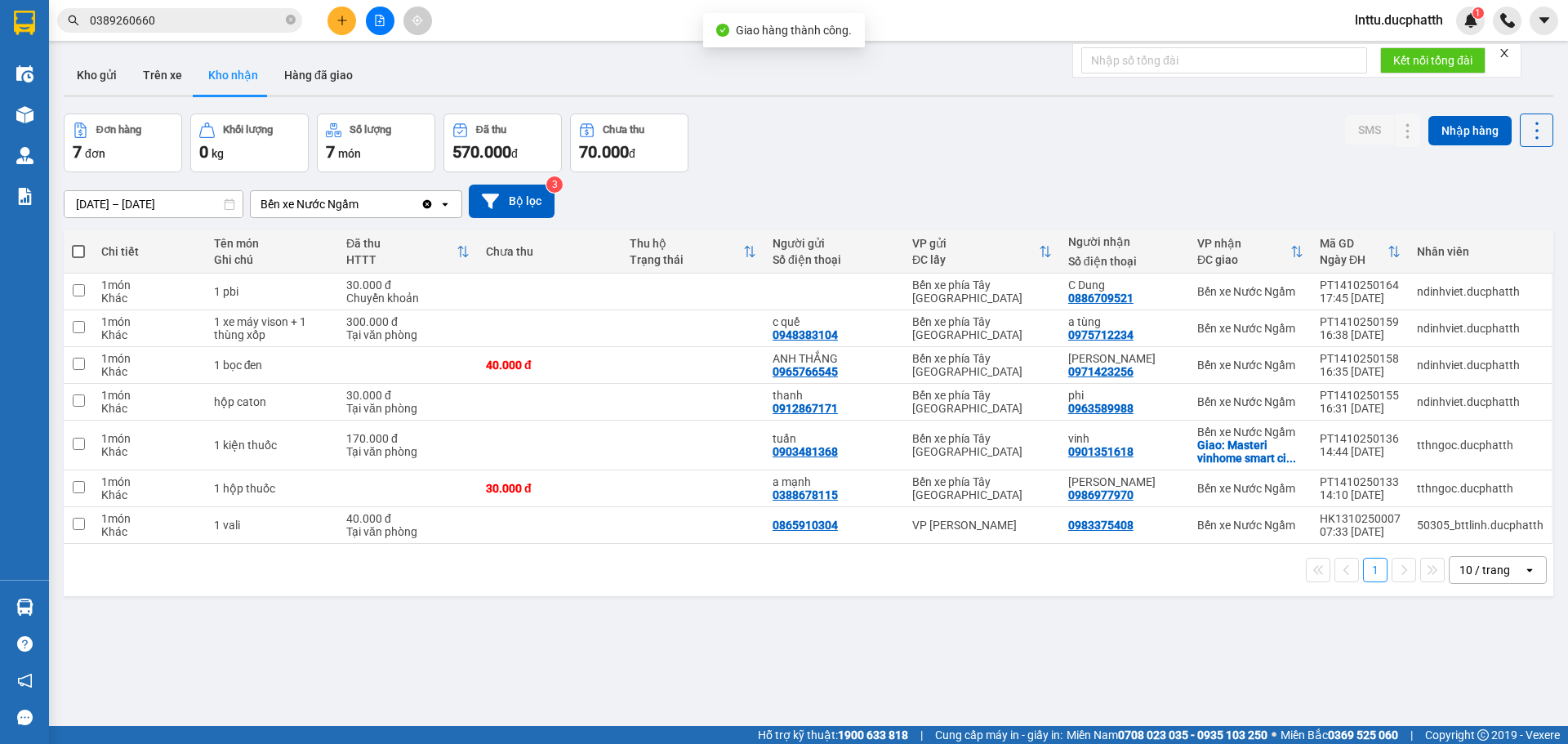
click at [872, 141] on div "Đơn hàng 7 đơn Khối lượng 0 kg Số lượng 7 món Đã thu 570.000 đ Chưa thu 70.000 …" at bounding box center [809, 143] width 1490 height 59
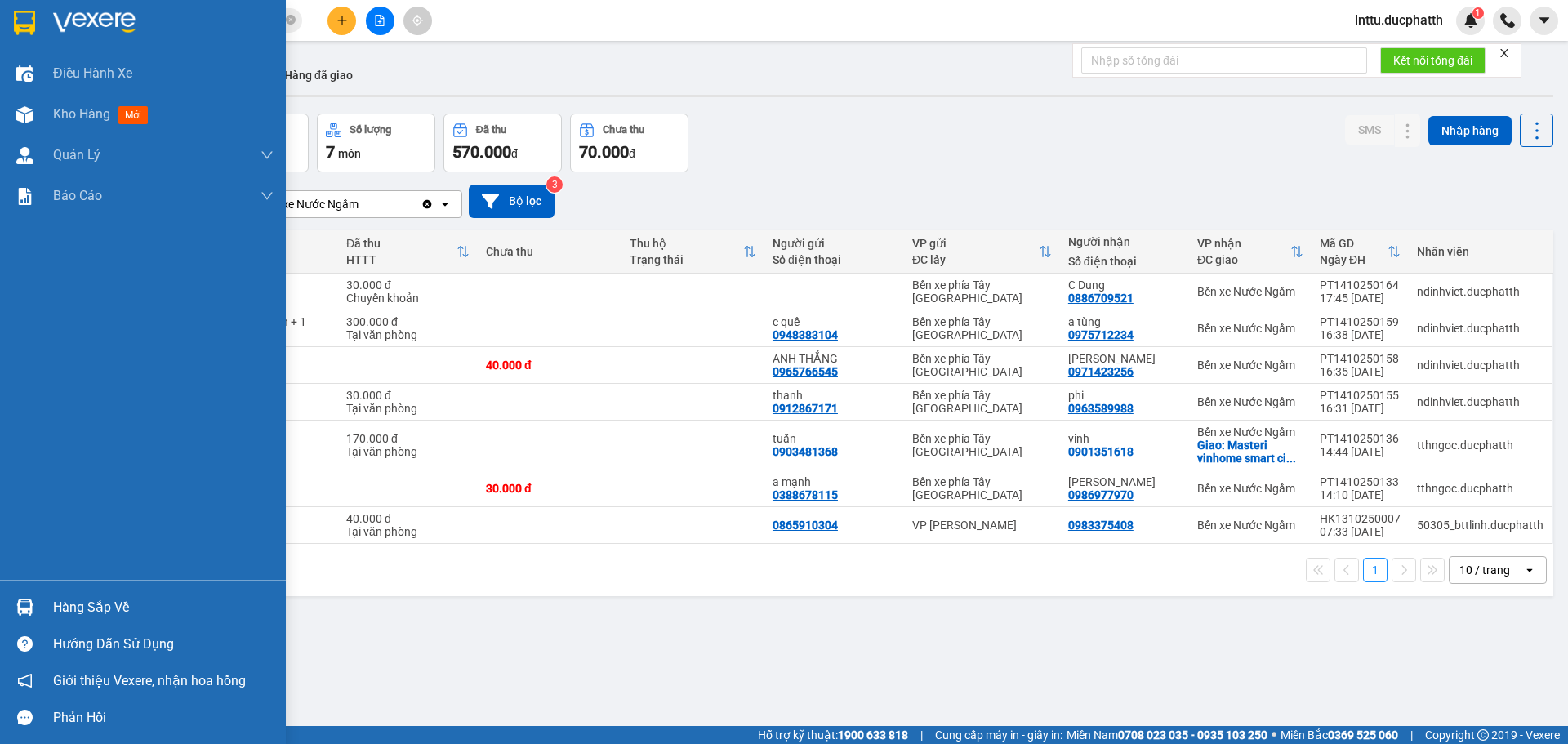
click at [30, 616] on div at bounding box center [25, 607] width 28 height 28
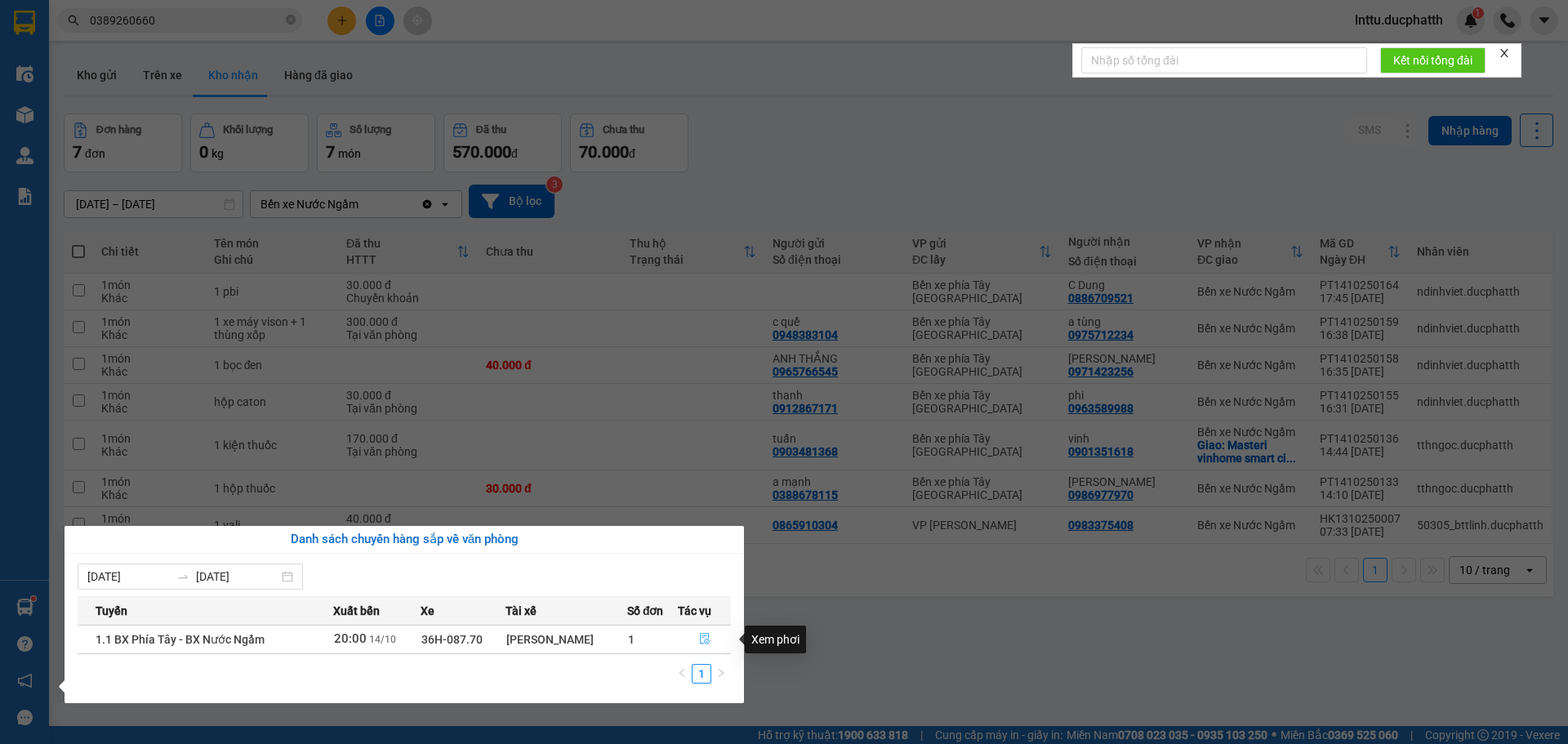
click at [706, 644] on icon "file-done" at bounding box center [705, 638] width 12 height 12
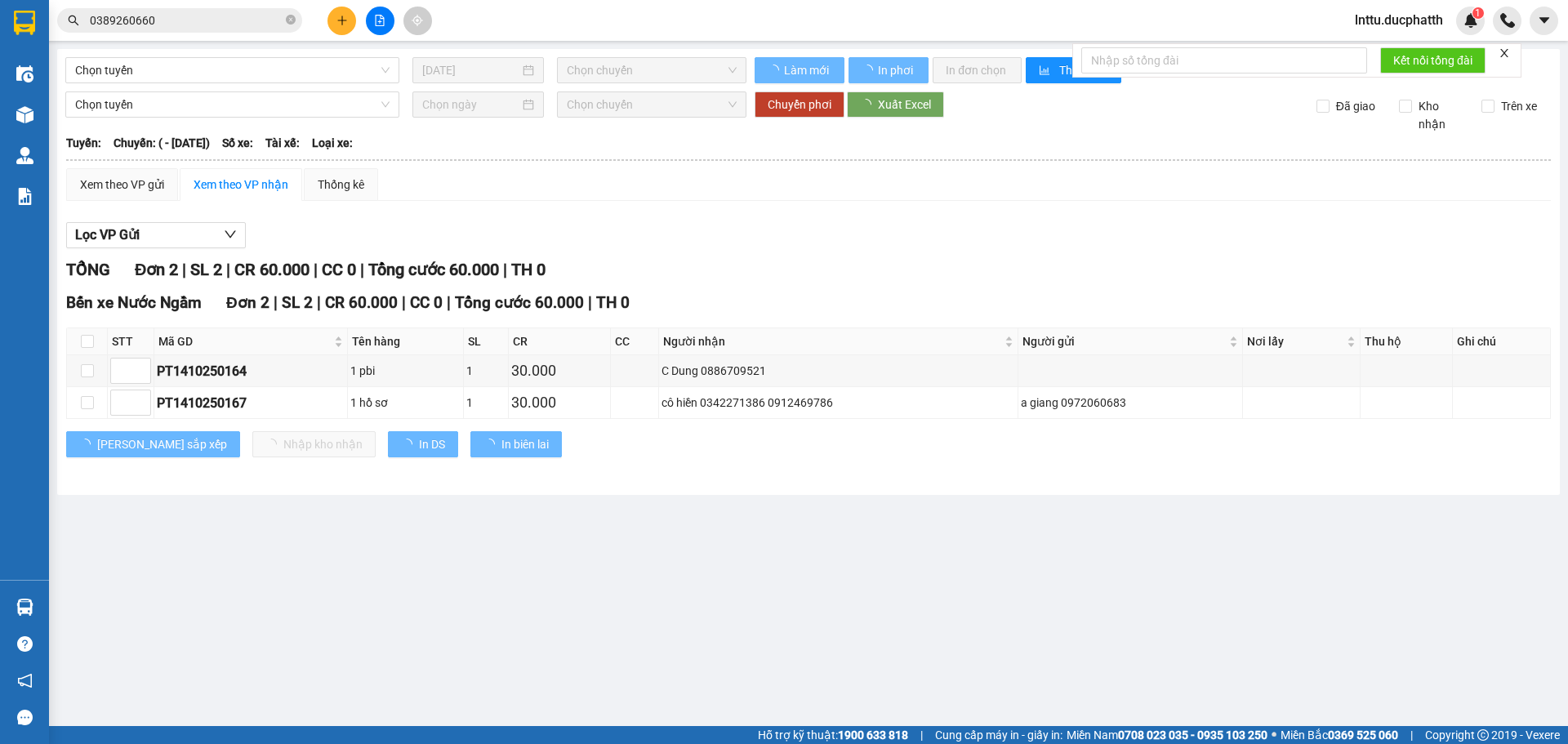
click at [788, 599] on main "Chọn tuyến 14/10/2025 Chọn chuyến Làm mới In phơi In đơn chọn Thống kê Lọc CR L…" at bounding box center [784, 363] width 1568 height 726
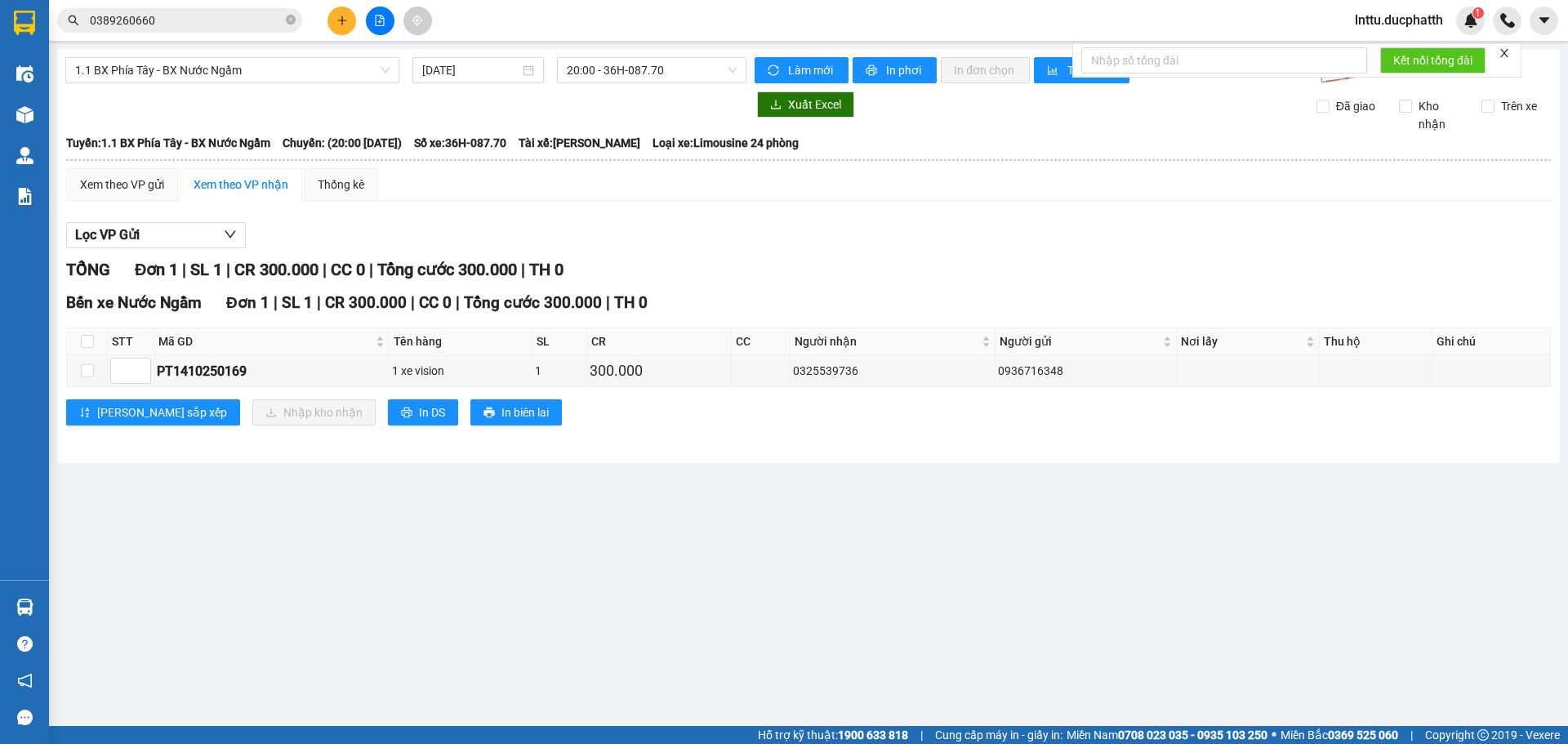
click at [648, 226] on div "Lọc VP Gửi" at bounding box center [808, 236] width 1485 height 27
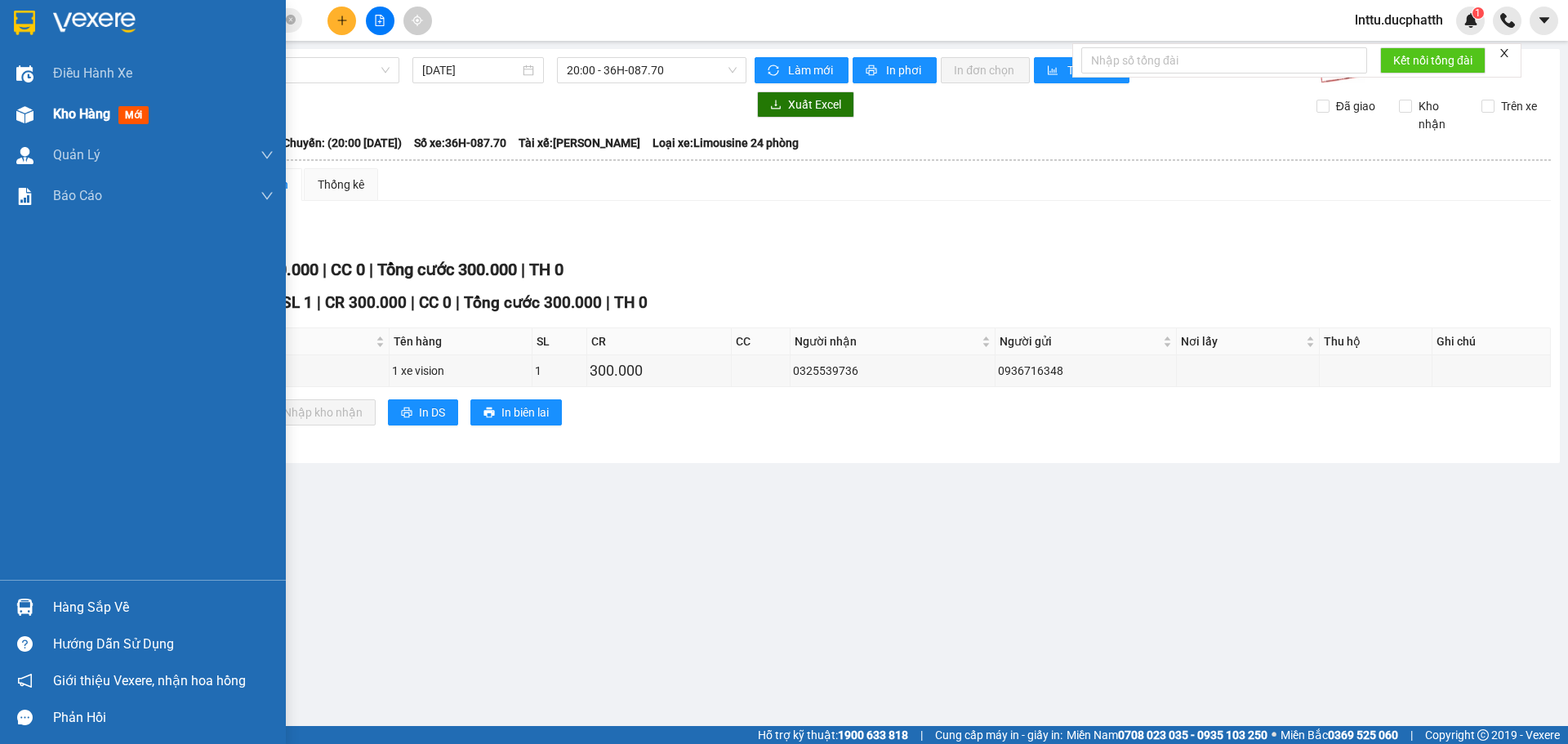
click at [21, 110] on img at bounding box center [24, 114] width 17 height 17
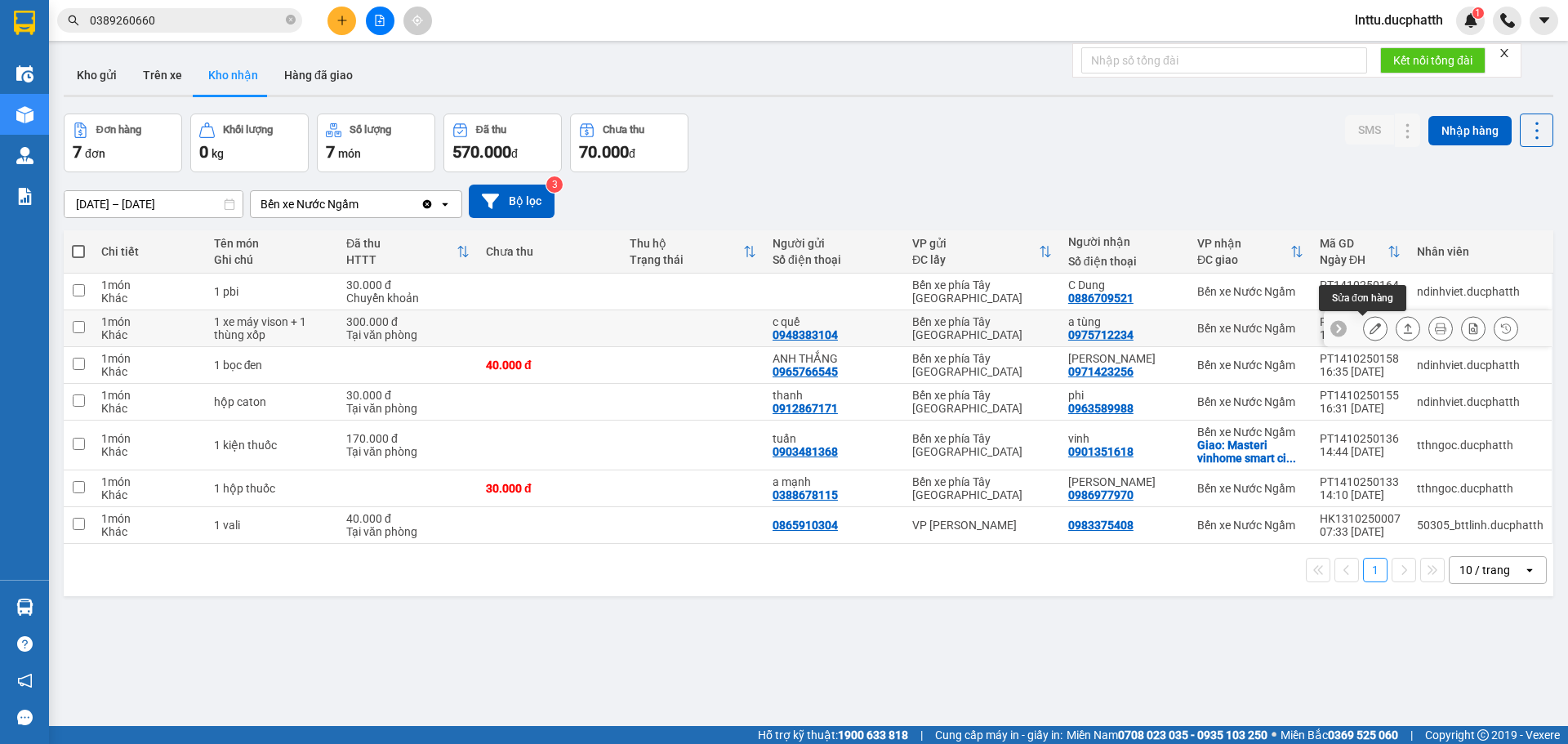
click at [1370, 327] on icon at bounding box center [1375, 328] width 12 height 12
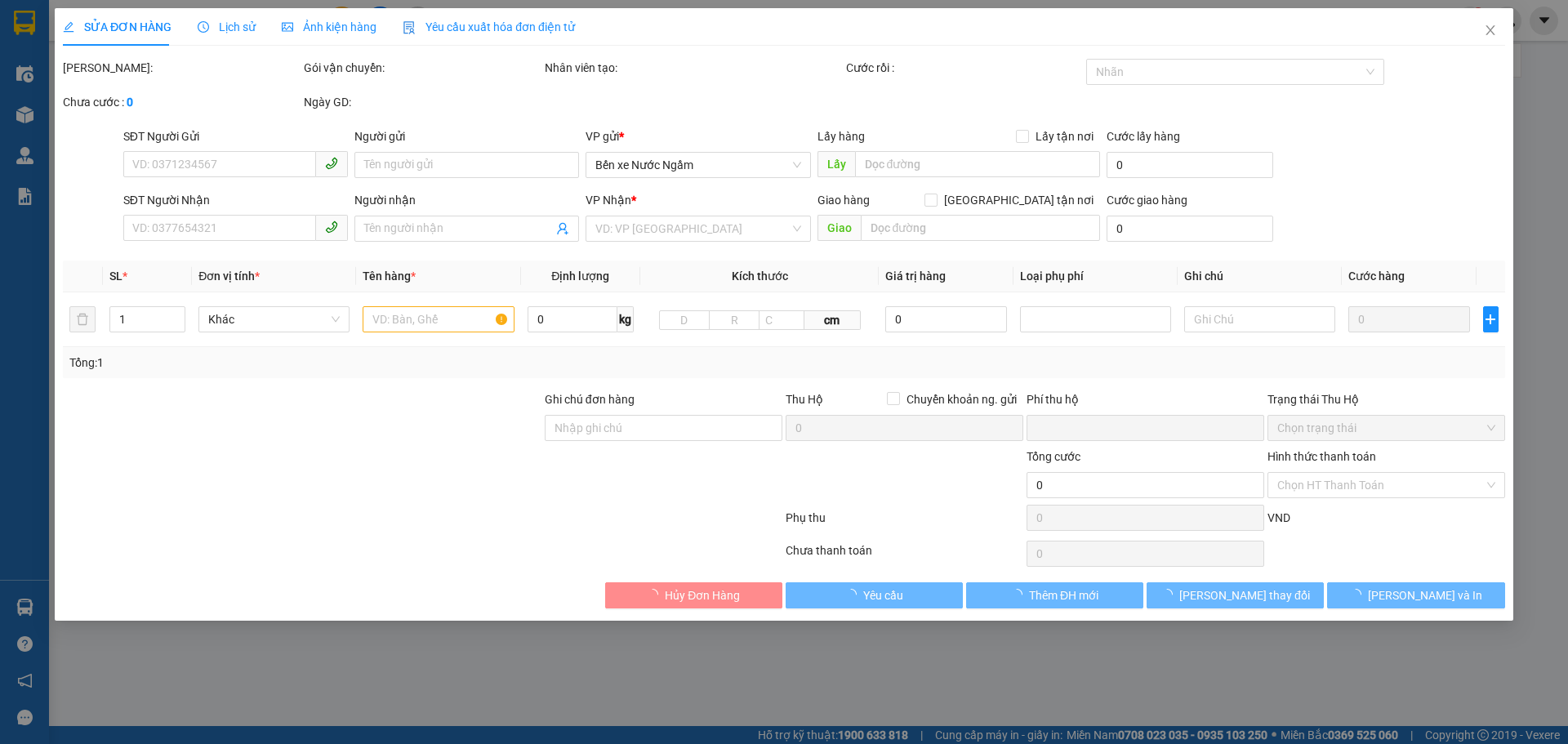
type input "0948383104"
type input "c quế"
type input "0975712234"
type input "a tùng"
type input "0"
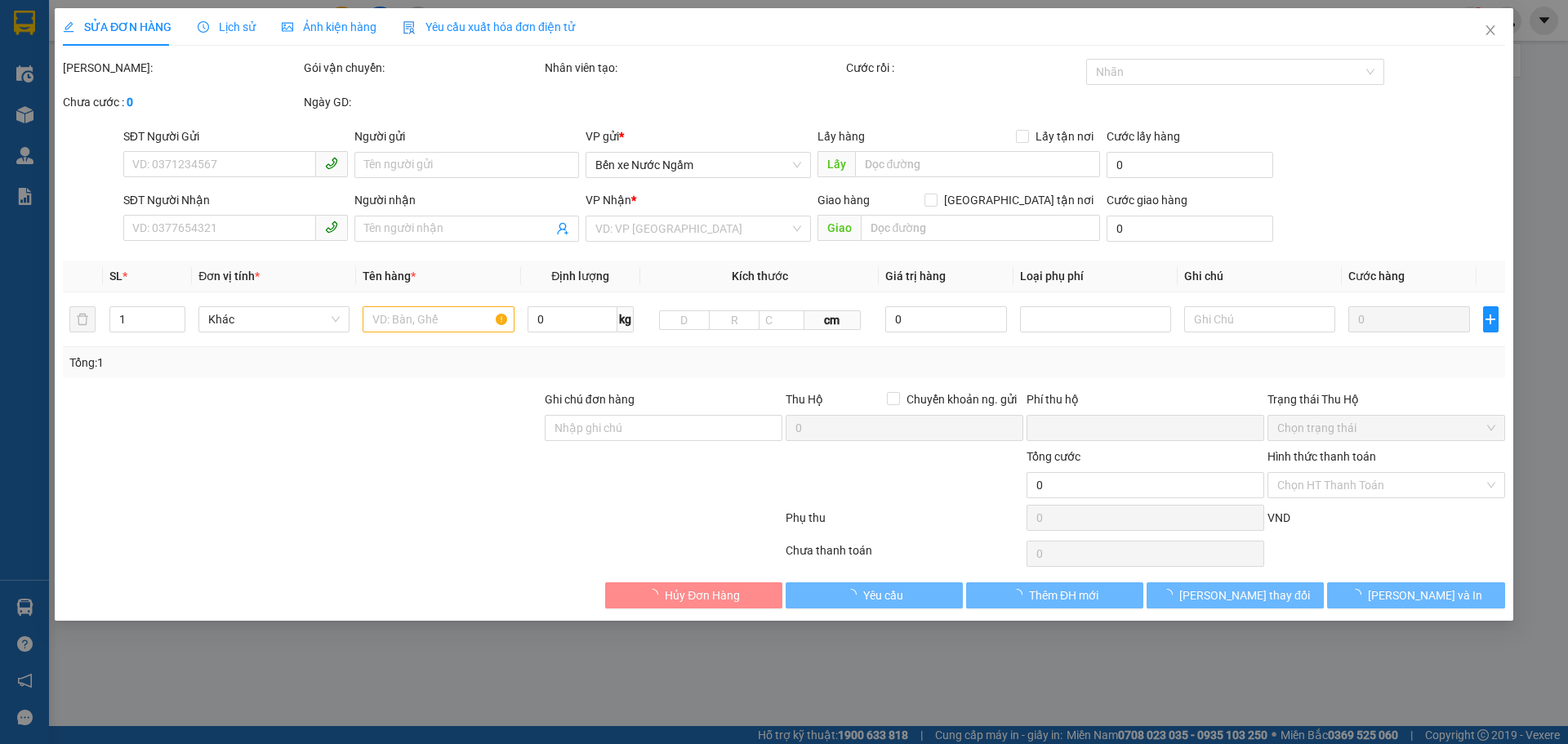
type input "300.000"
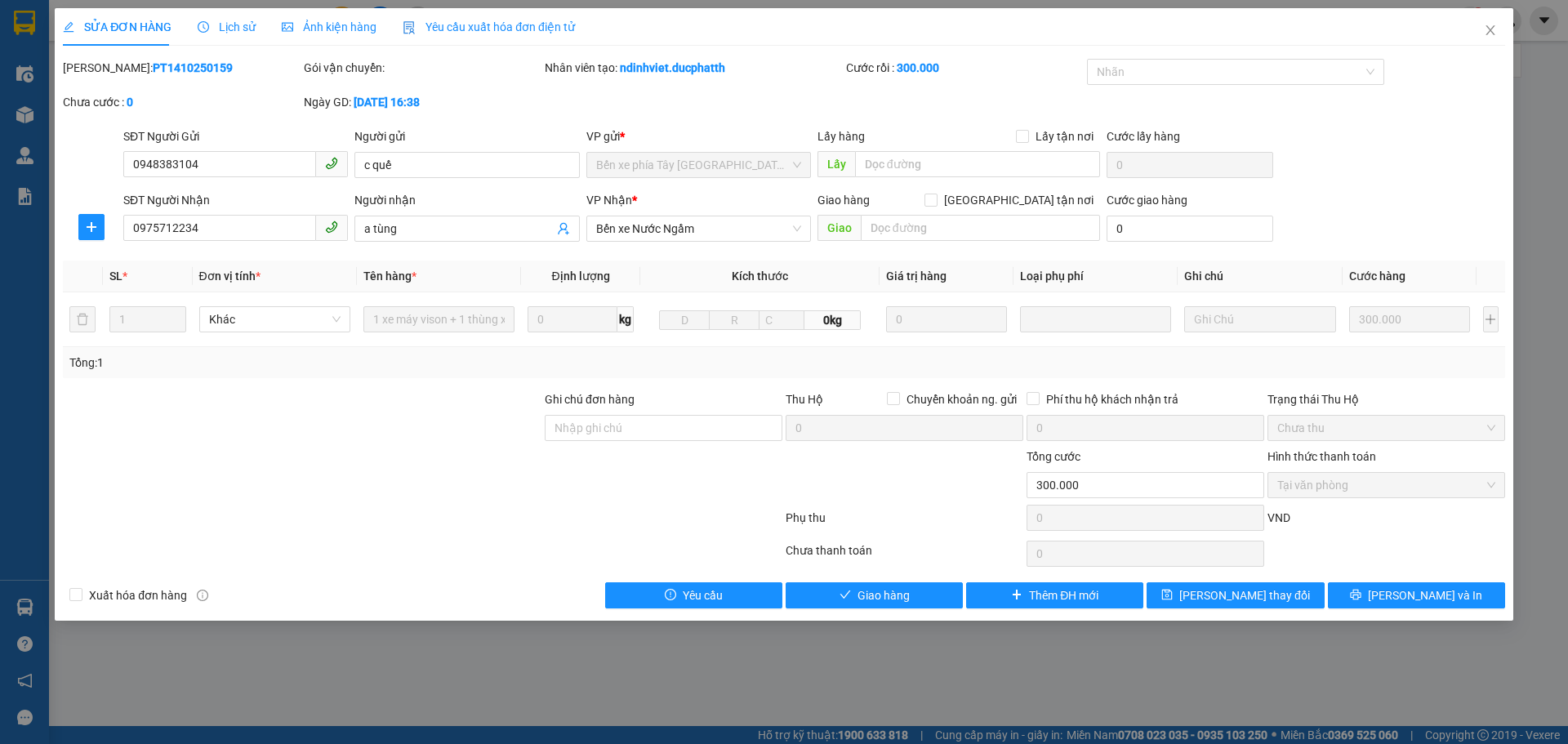
click at [156, 213] on div "SĐT Người Nhận" at bounding box center [236, 204] width 225 height 25
click at [144, 226] on input "0975712234" at bounding box center [220, 228] width 193 height 26
click at [1496, 36] on icon "close" at bounding box center [1491, 30] width 13 height 13
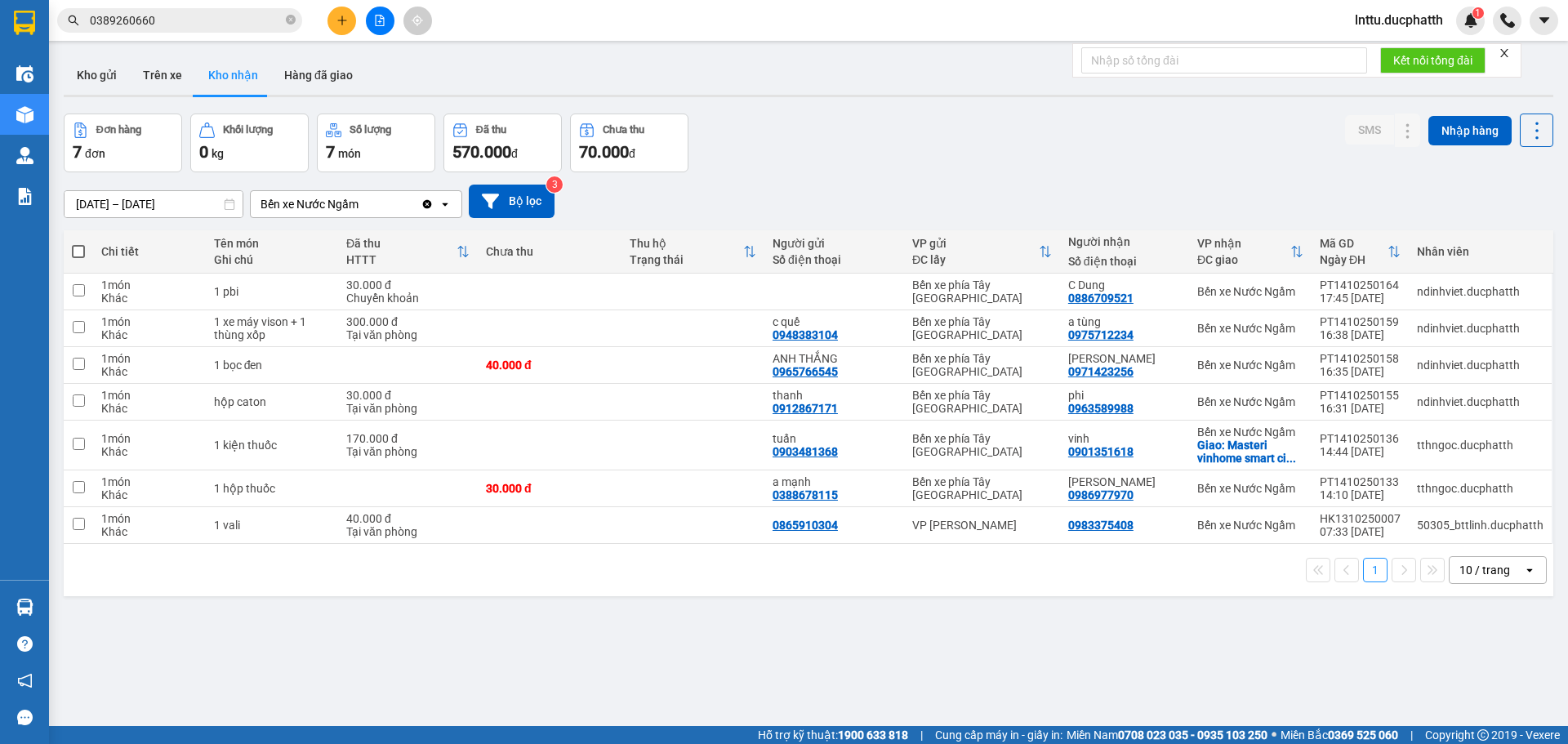
click at [983, 652] on div "ver 1.8.147 Kho gửi Trên xe Kho nhận Hàng đã giao Đơn hàng 7 đơn Khối lượng 0 k…" at bounding box center [808, 420] width 1503 height 744
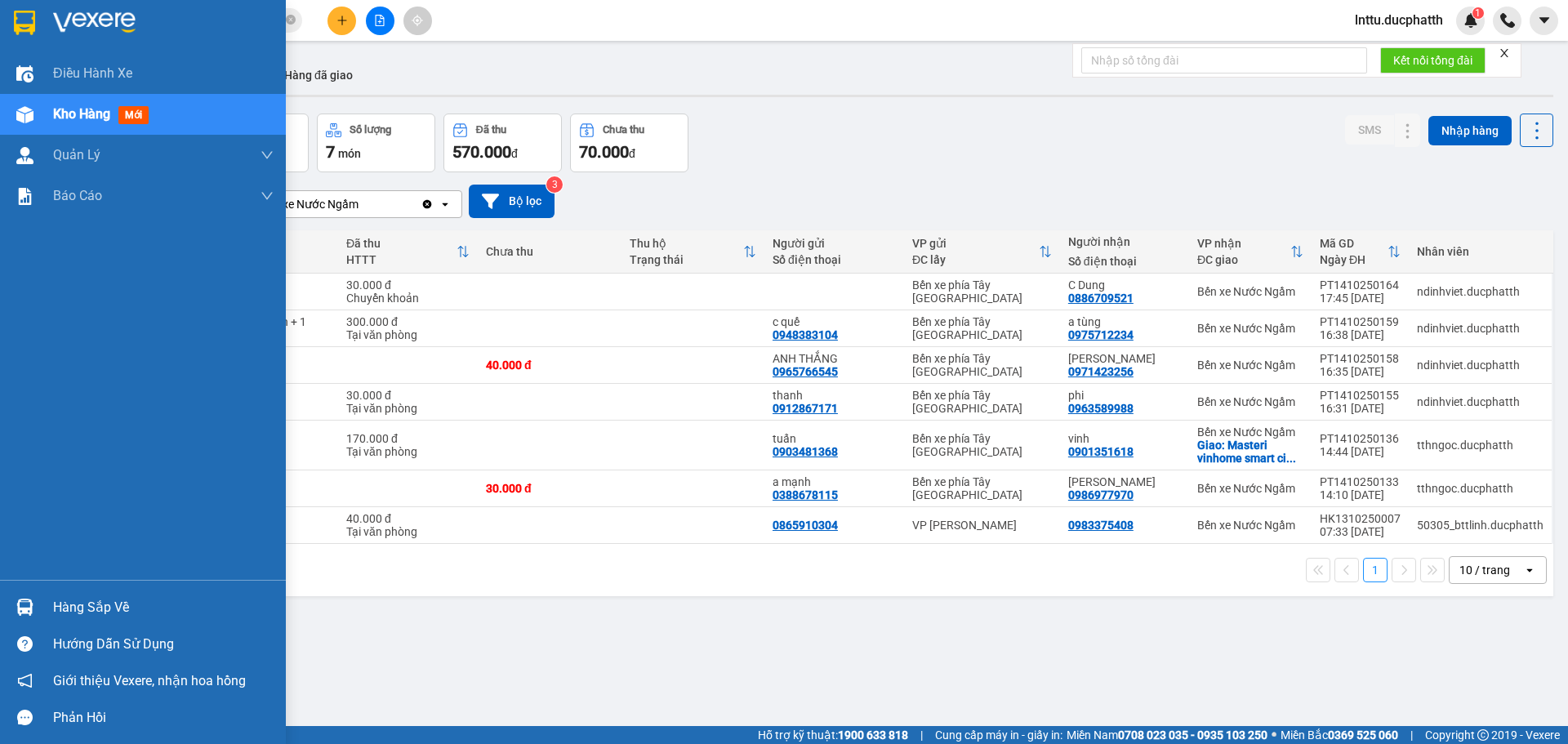
click at [25, 596] on div at bounding box center [25, 607] width 28 height 28
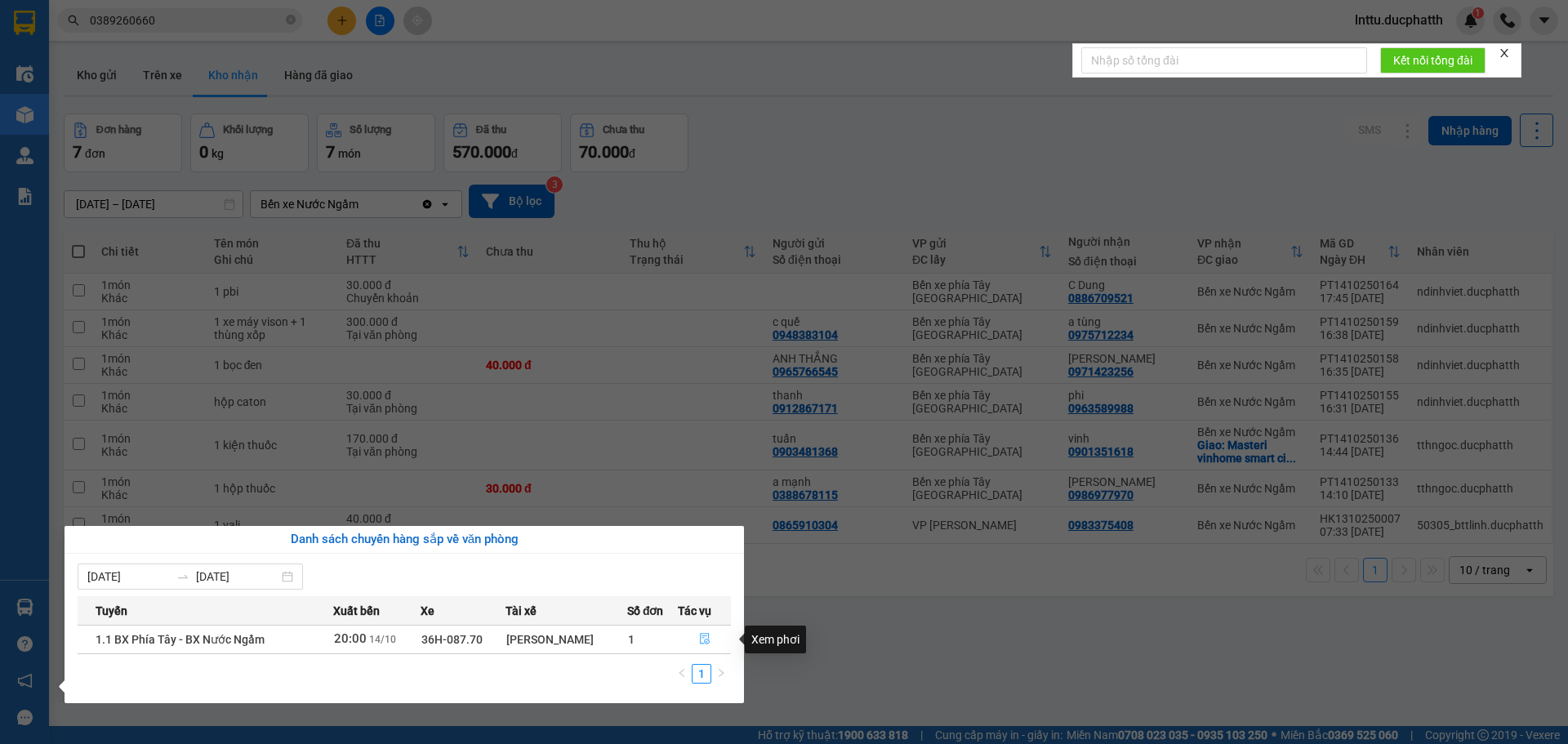
click at [707, 640] on icon "file-done" at bounding box center [705, 639] width 10 height 12
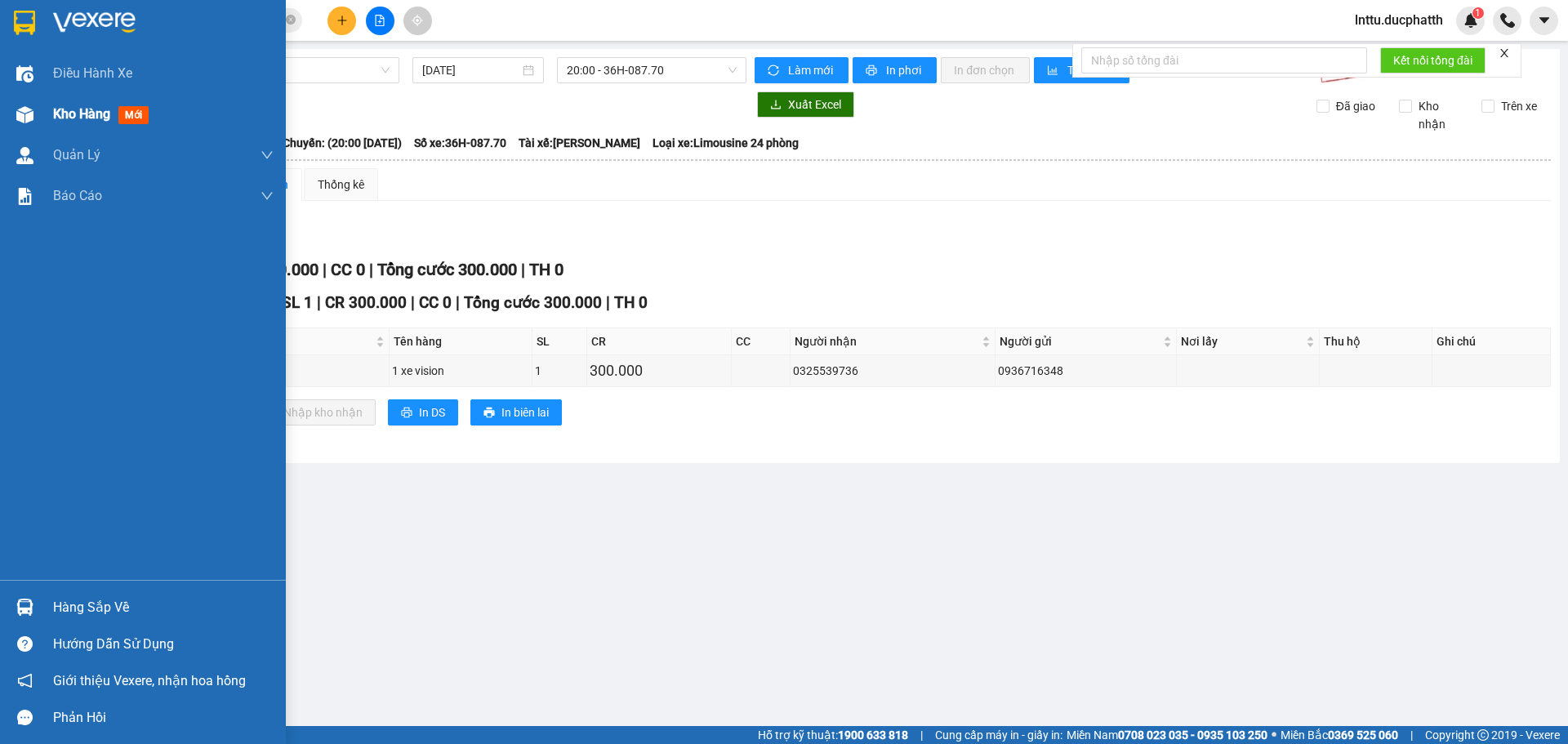
click at [40, 122] on div "Kho hàng mới" at bounding box center [143, 115] width 286 height 41
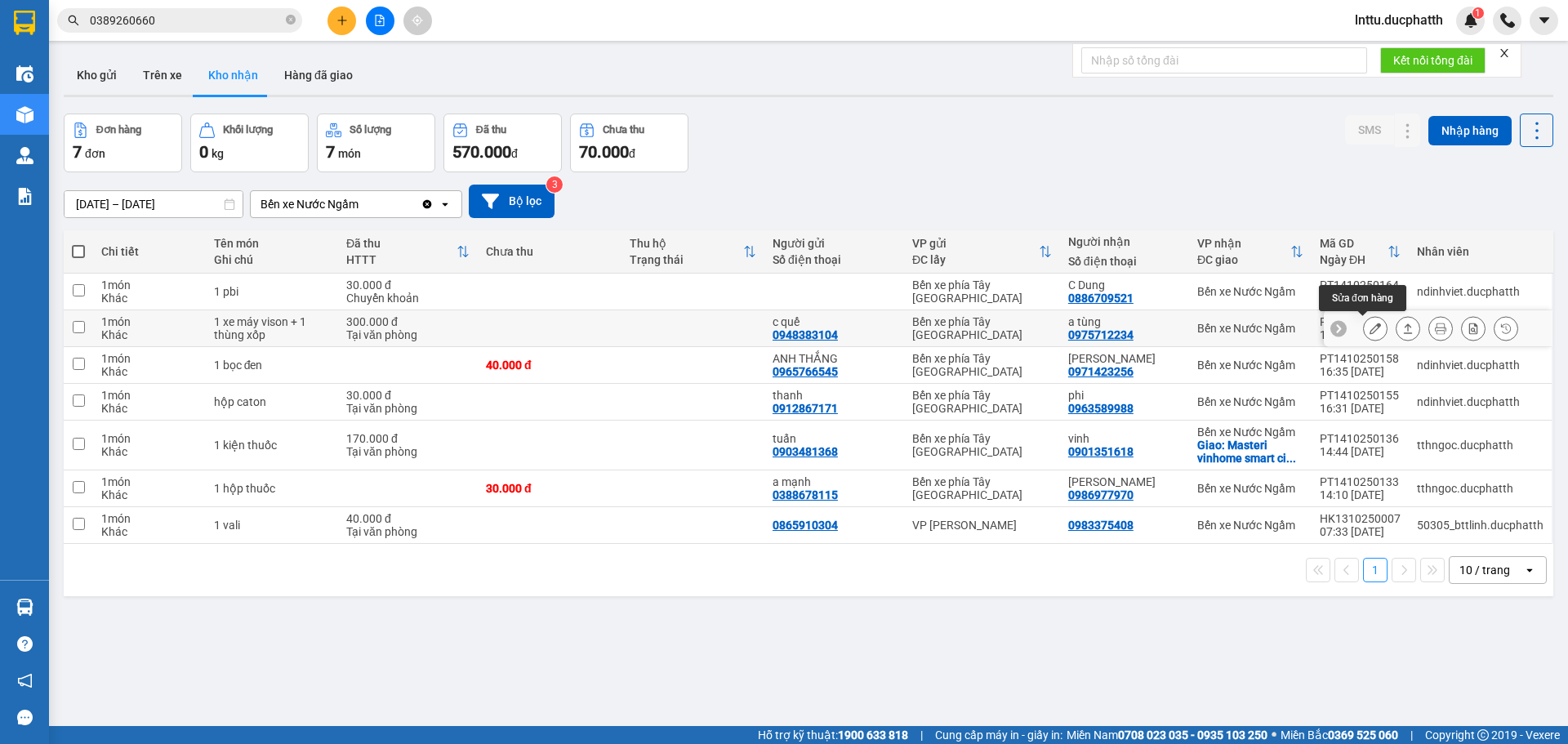
click at [1370, 327] on icon at bounding box center [1375, 328] width 12 height 12
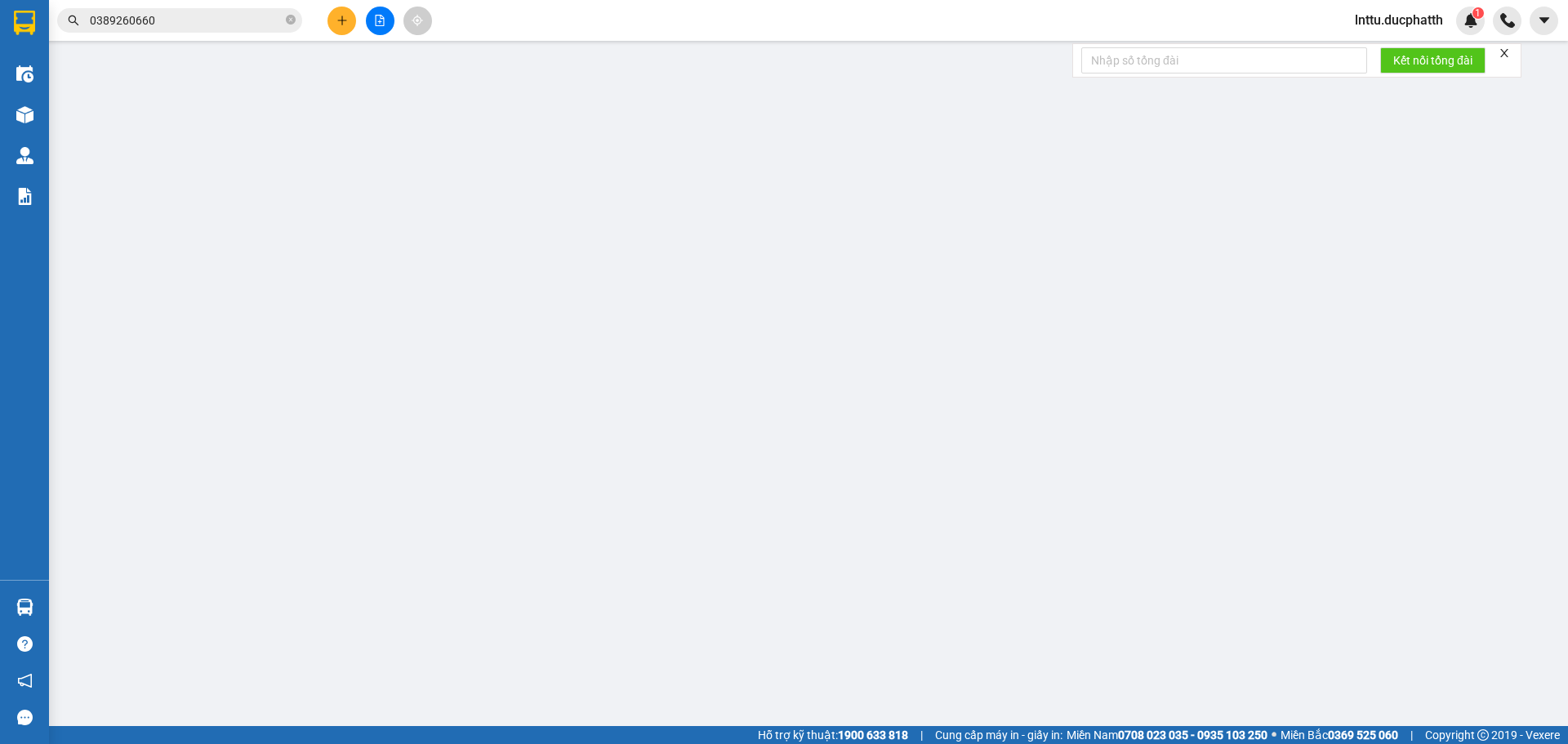
type input "0948383104"
type input "c quế"
type input "0975712234"
type input "a tùng"
type input "0"
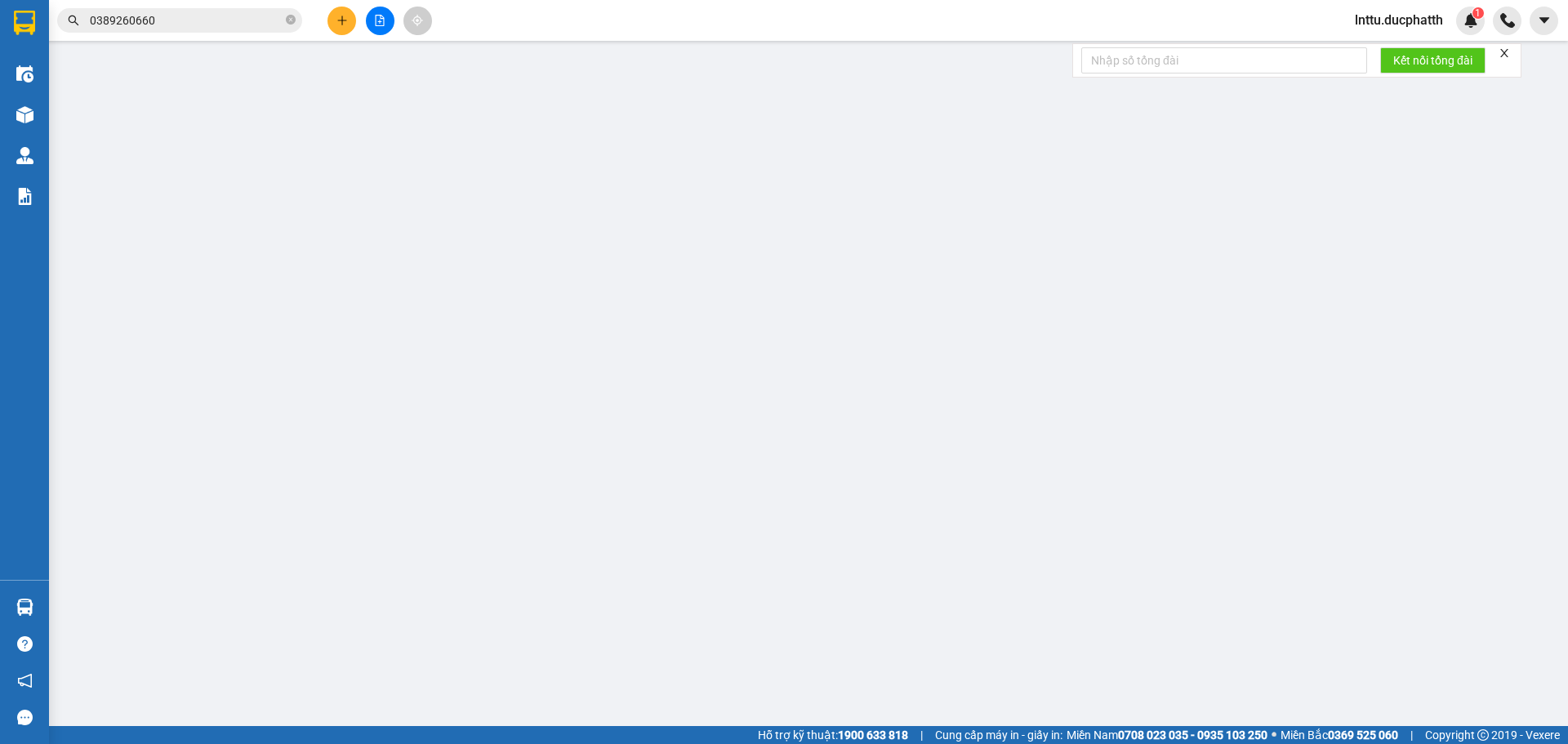
type input "300.000"
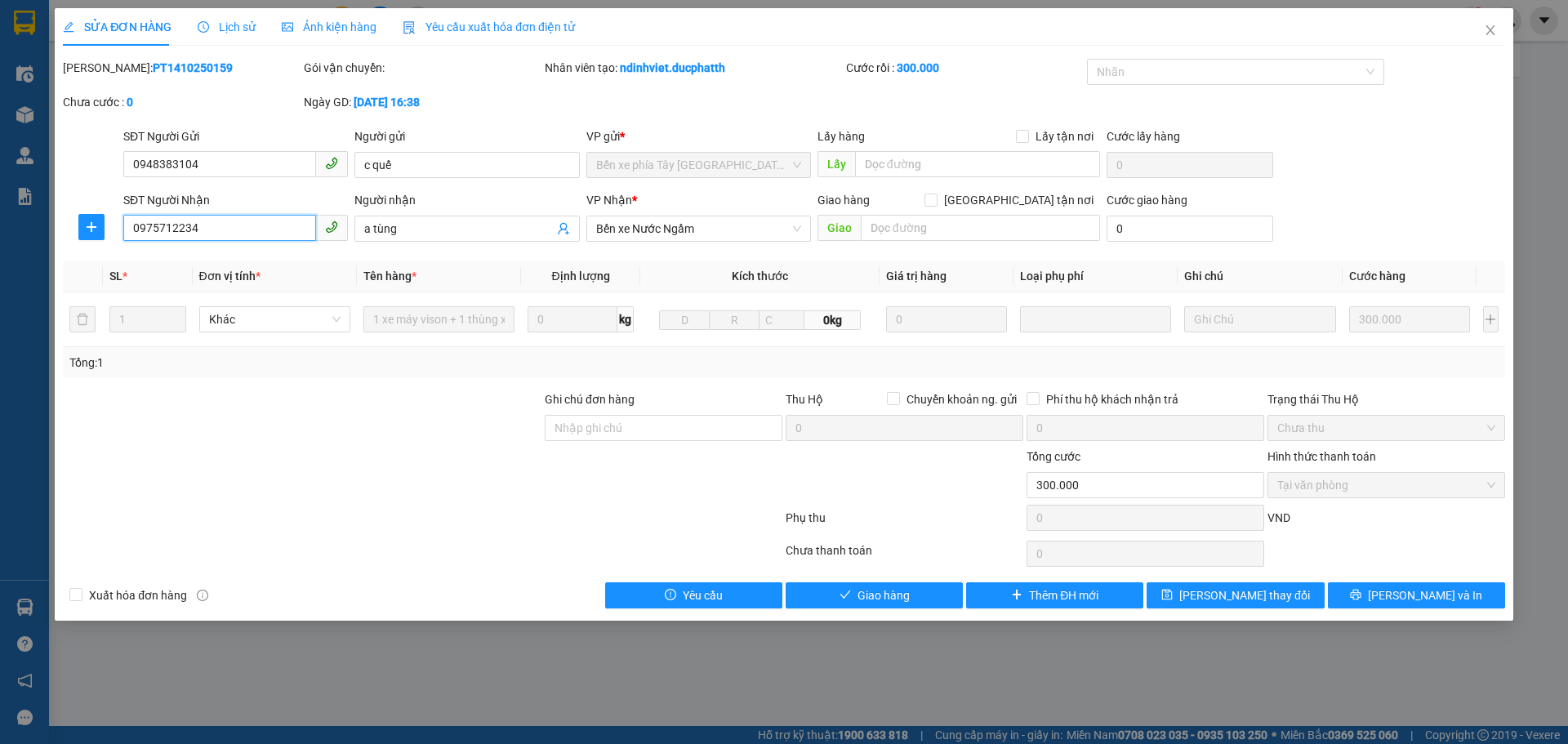
click at [188, 220] on input "0975712234" at bounding box center [220, 228] width 193 height 26
click at [437, 650] on div "SỬA ĐƠN HÀNG Lịch sử Ảnh kiện hàng Yêu cầu xuất hóa đơn điện tử Total Paid Fee …" at bounding box center [784, 372] width 1568 height 744
click at [1492, 30] on icon "close" at bounding box center [1491, 29] width 9 height 10
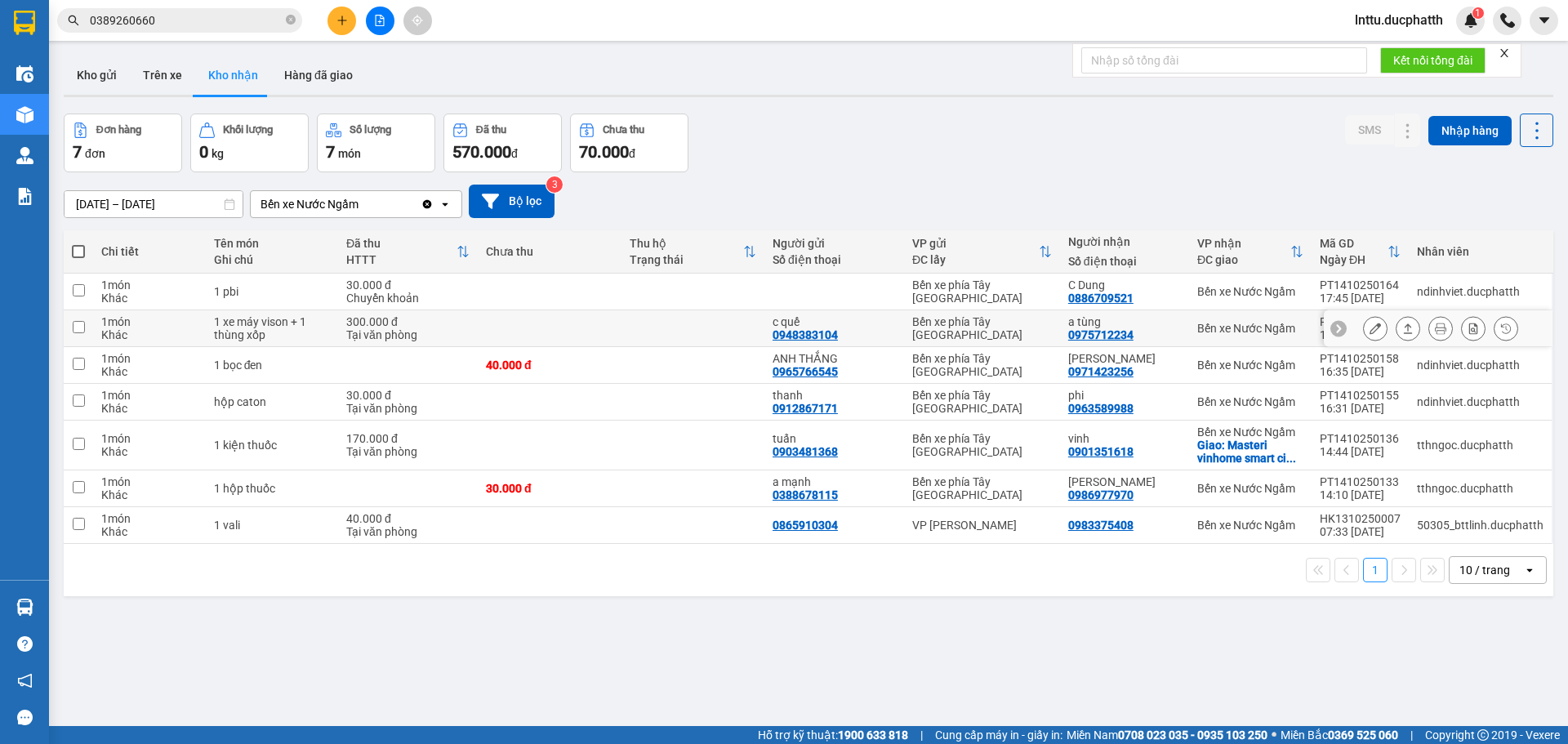
click at [1370, 332] on icon at bounding box center [1375, 328] width 12 height 12
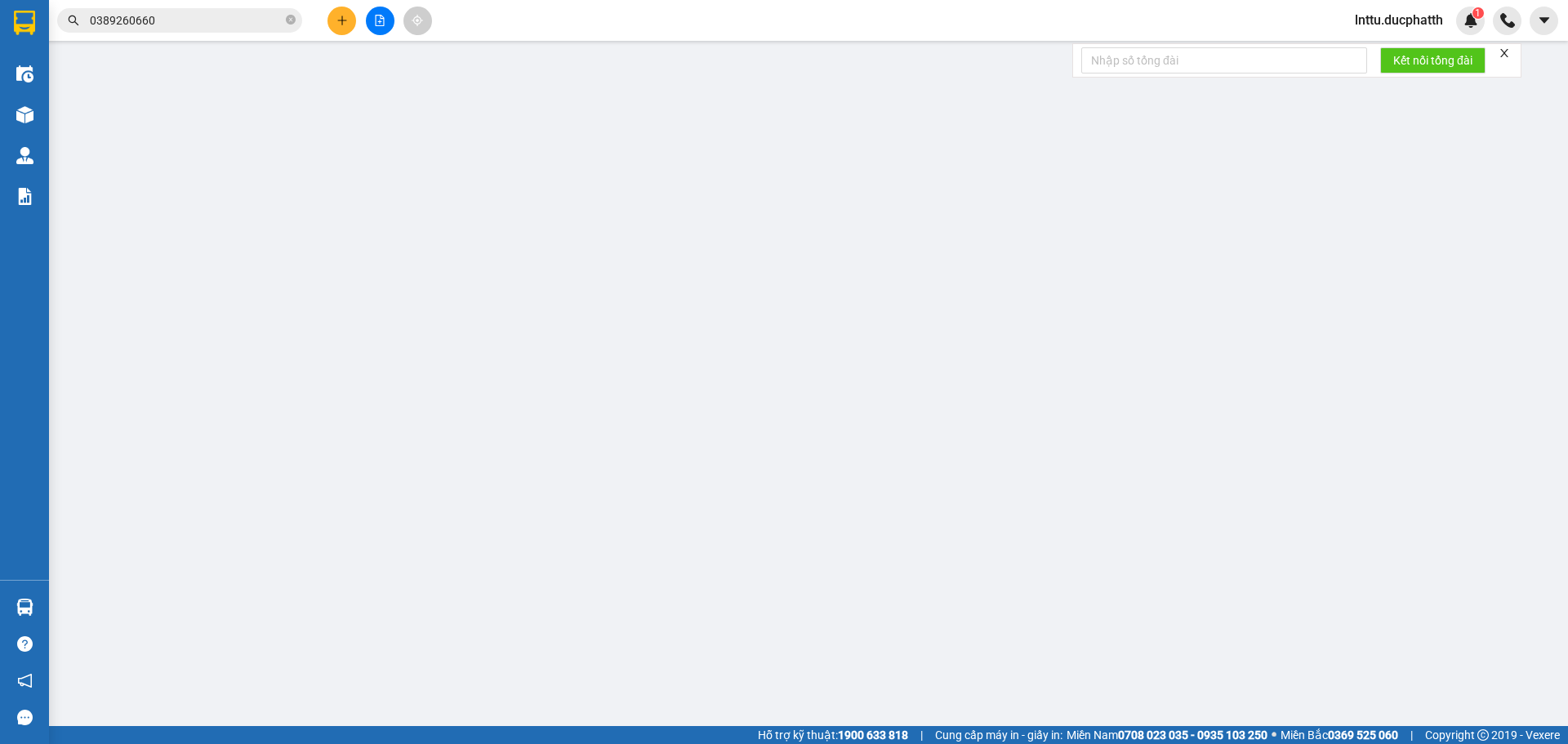
type input "0948383104"
type input "c quế"
type input "0975712234"
type input "a tùng"
type input "0"
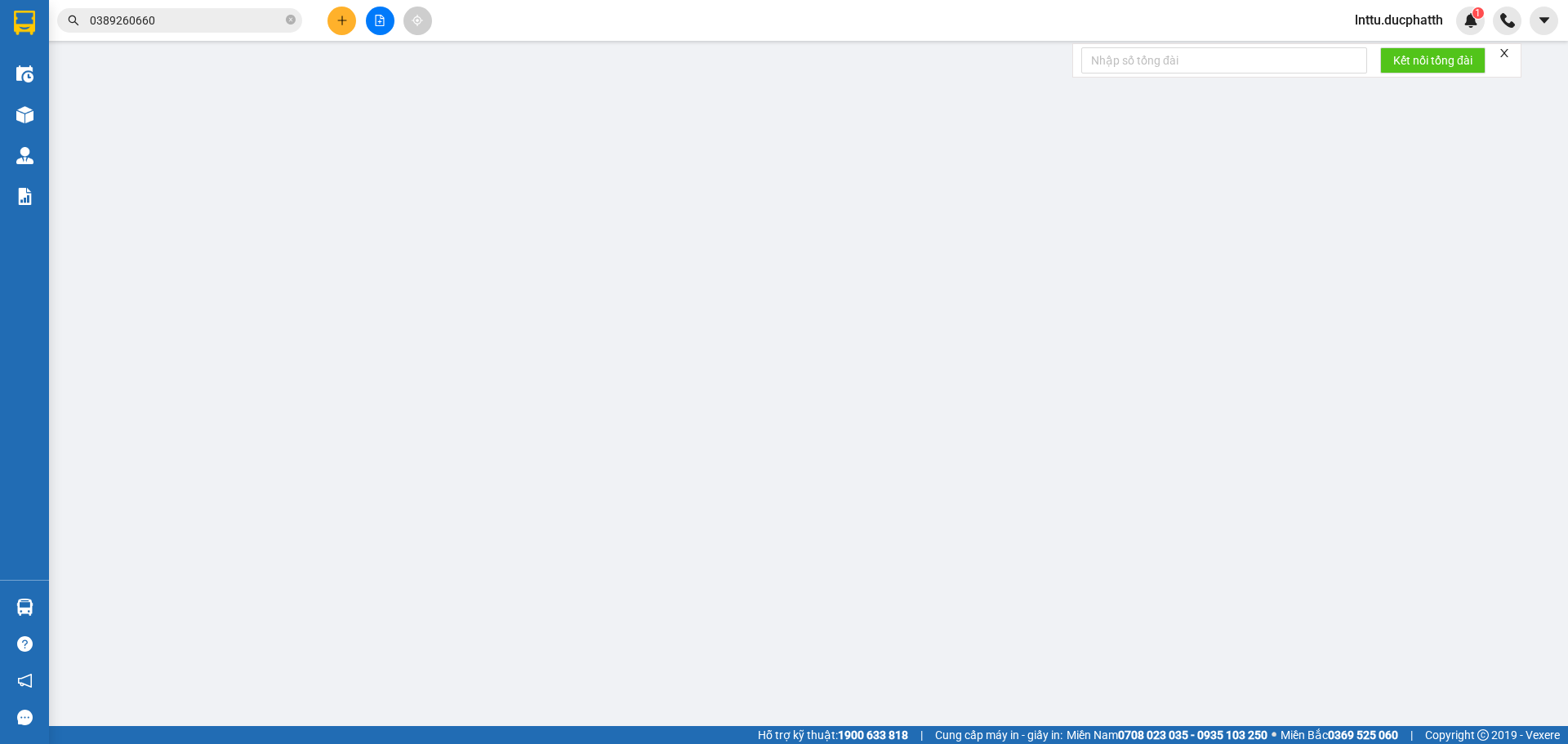
type input "300.000"
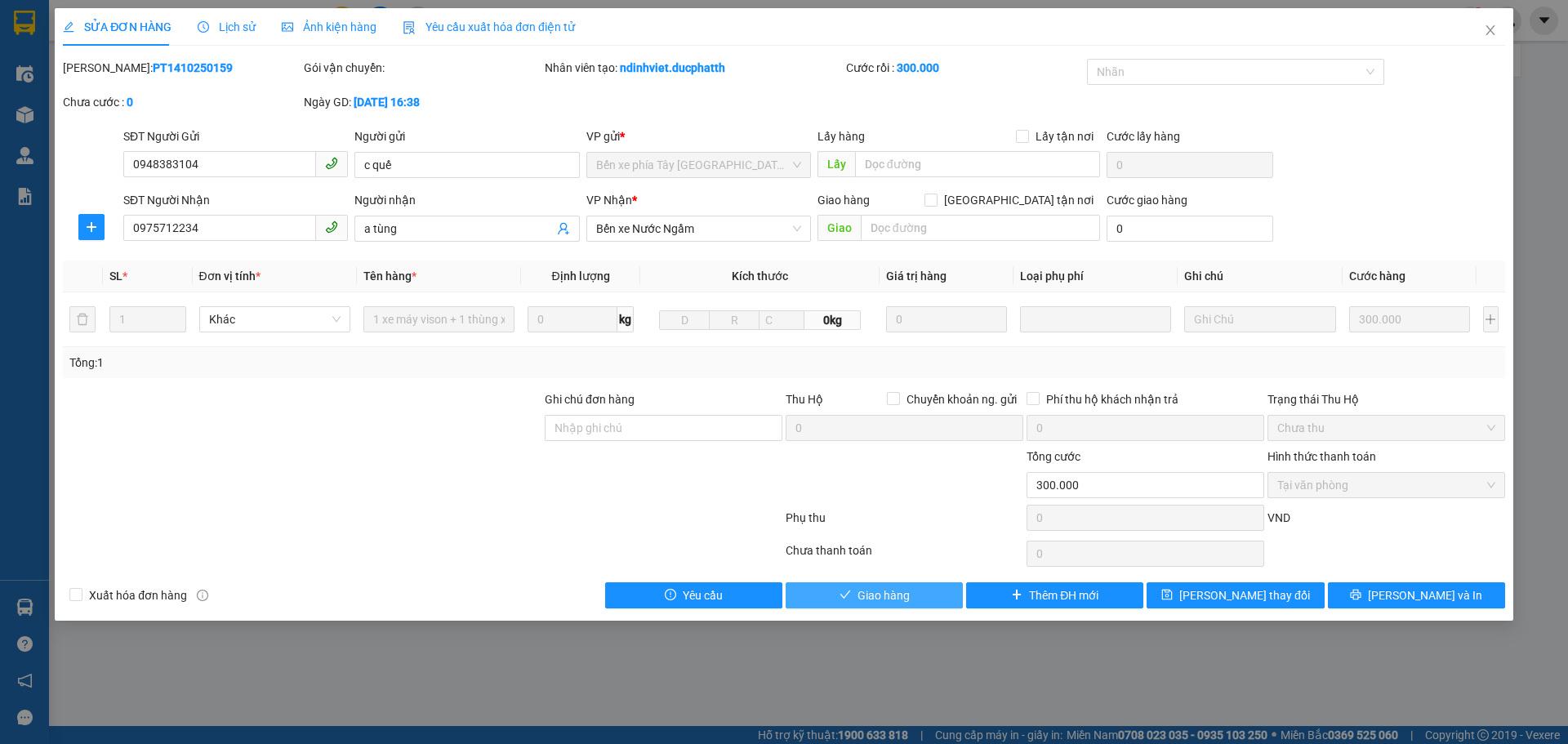
click at [892, 589] on span "Giao hàng" at bounding box center [884, 596] width 52 height 18
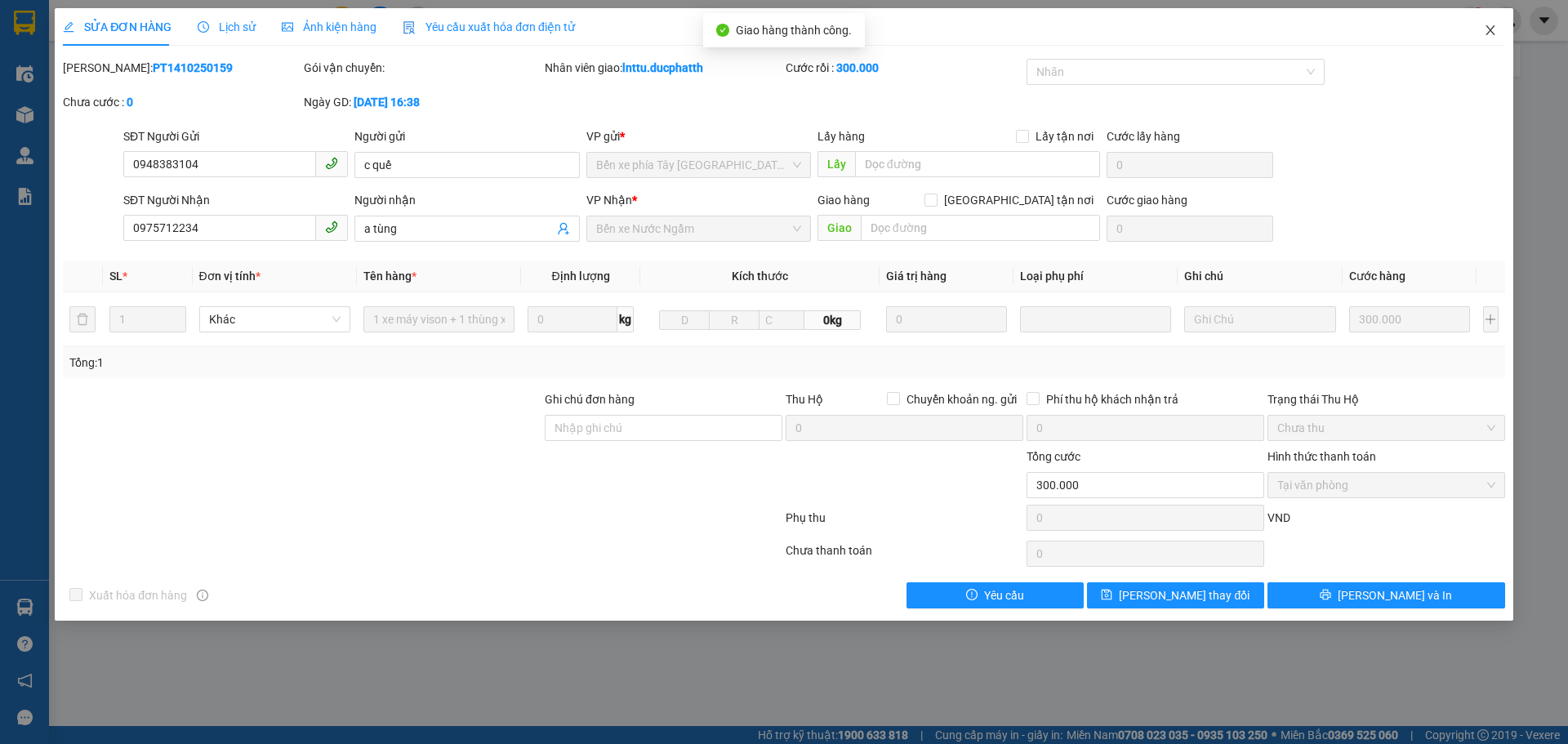
click at [1490, 36] on icon "close" at bounding box center [1491, 30] width 13 height 13
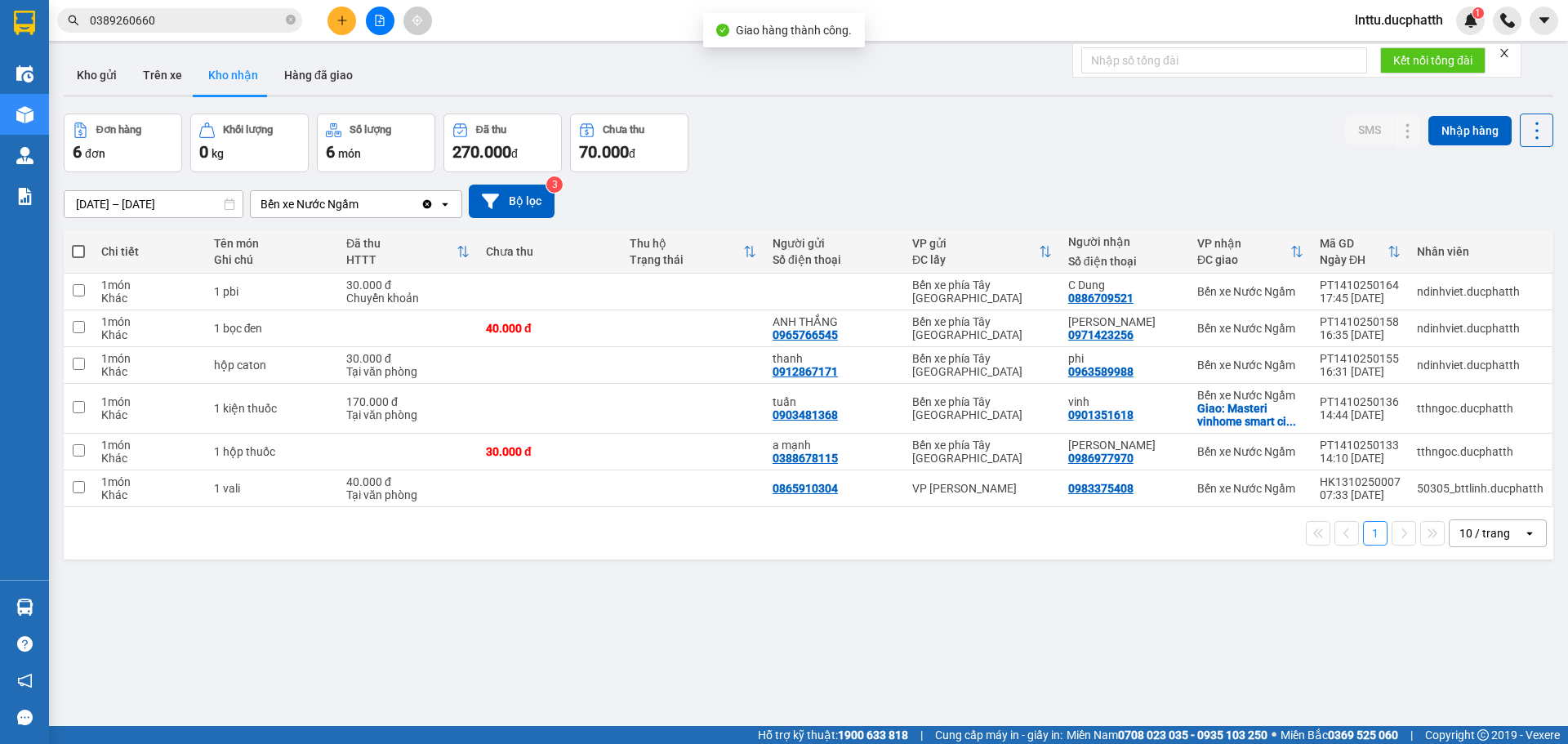
click at [720, 615] on div "ver 1.8.147 Kho gửi Trên xe Kho nhận Hàng đã giao Đơn hàng 6 đơn Khối lượng 0 k…" at bounding box center [808, 420] width 1503 height 744
click at [276, 605] on div "ver 1.8.147 Kho gửi Trên xe Kho nhận Hàng đã giao Đơn hàng 6 đơn Khối lượng 0 k…" at bounding box center [808, 420] width 1503 height 744
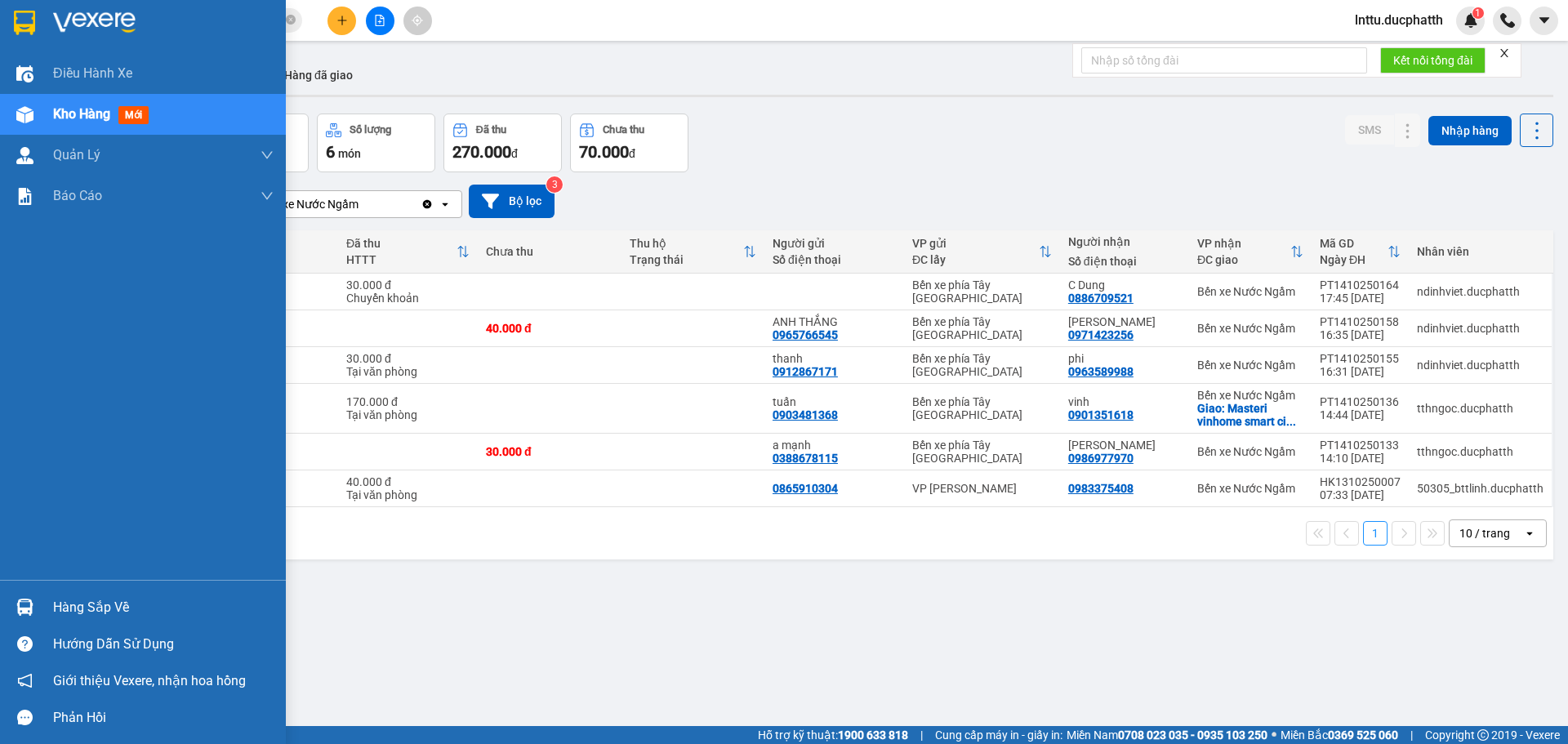
click at [18, 604] on img at bounding box center [24, 607] width 17 height 17
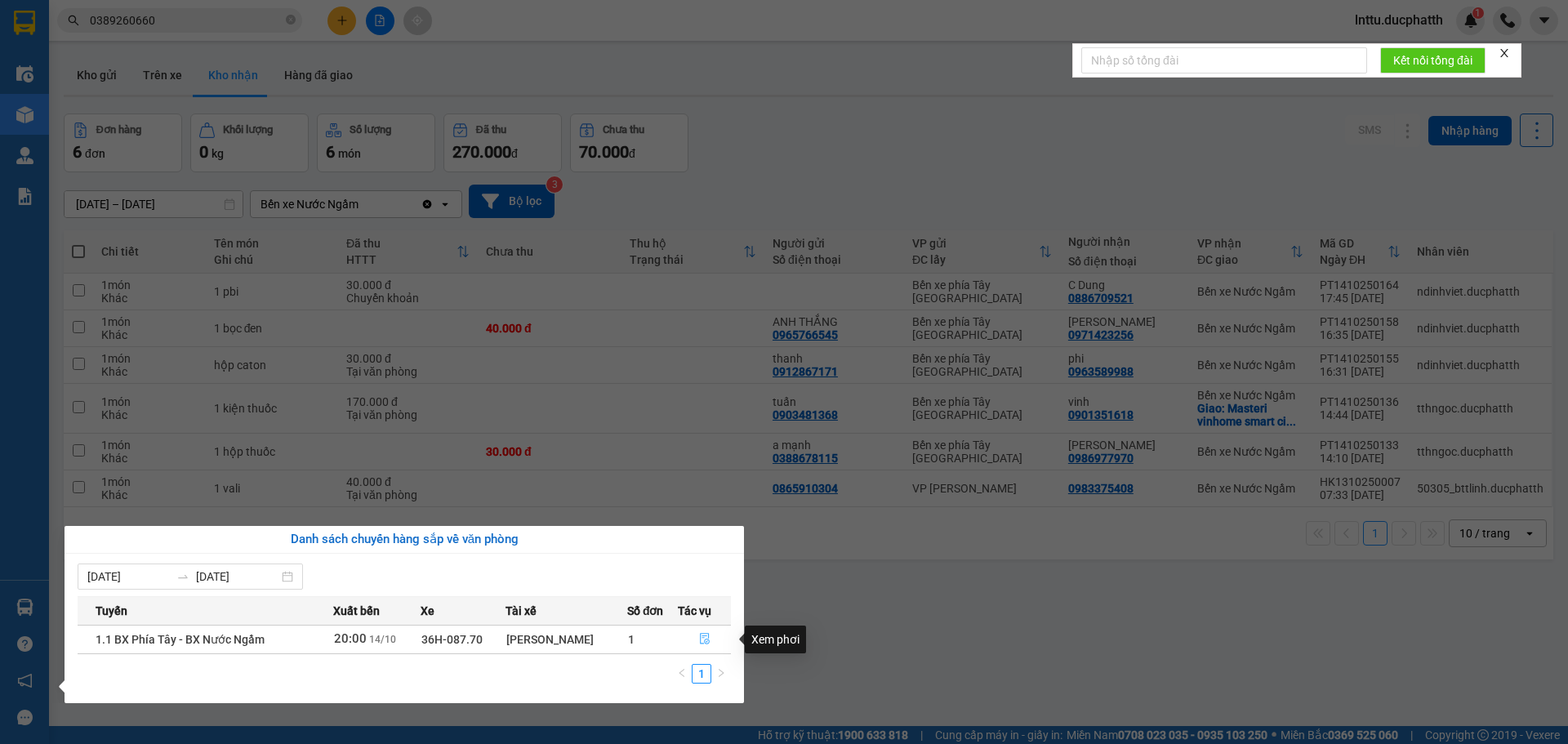
click at [707, 637] on icon "file-done" at bounding box center [705, 638] width 12 height 12
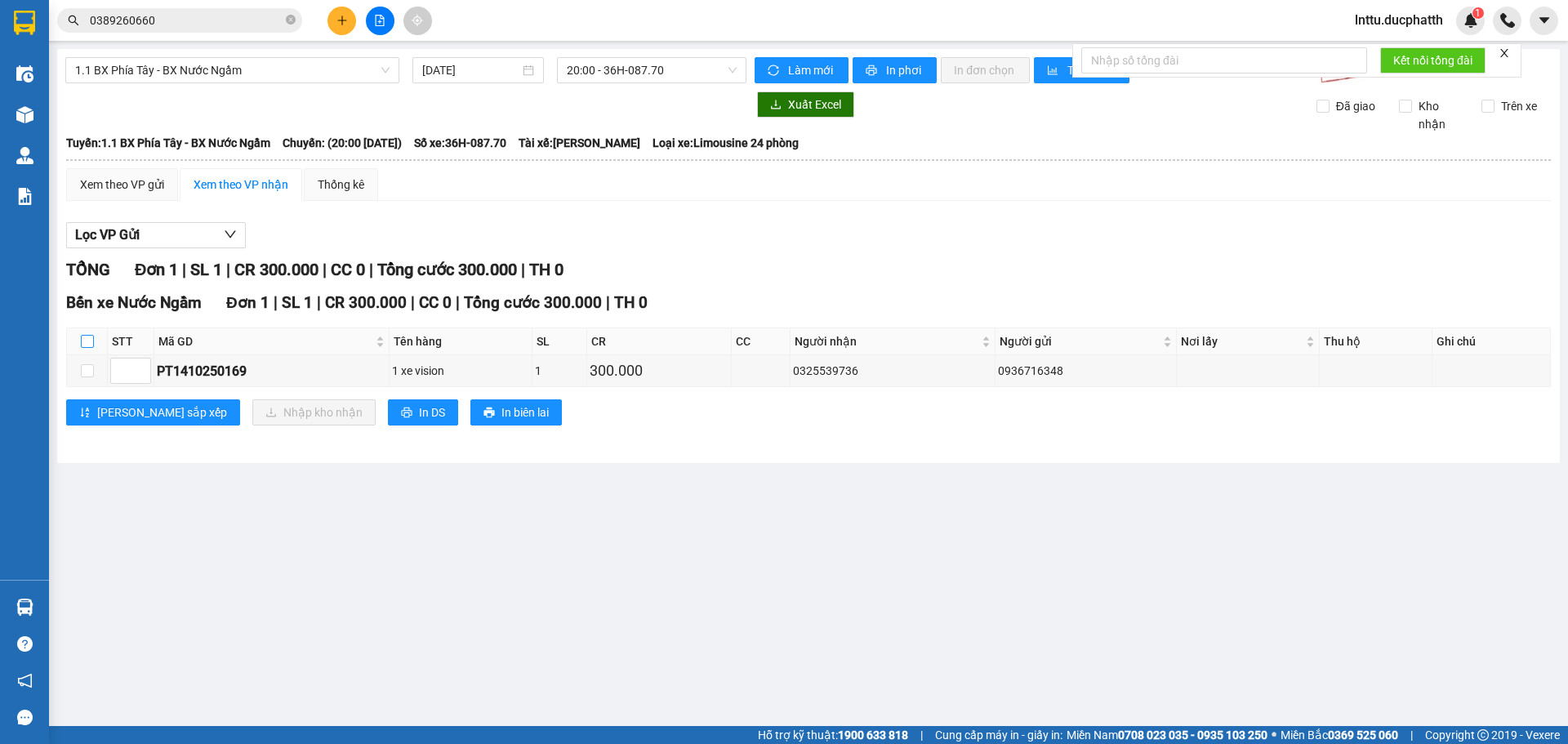
click at [85, 344] on input "checkbox" at bounding box center [87, 341] width 13 height 13
checkbox input "true"
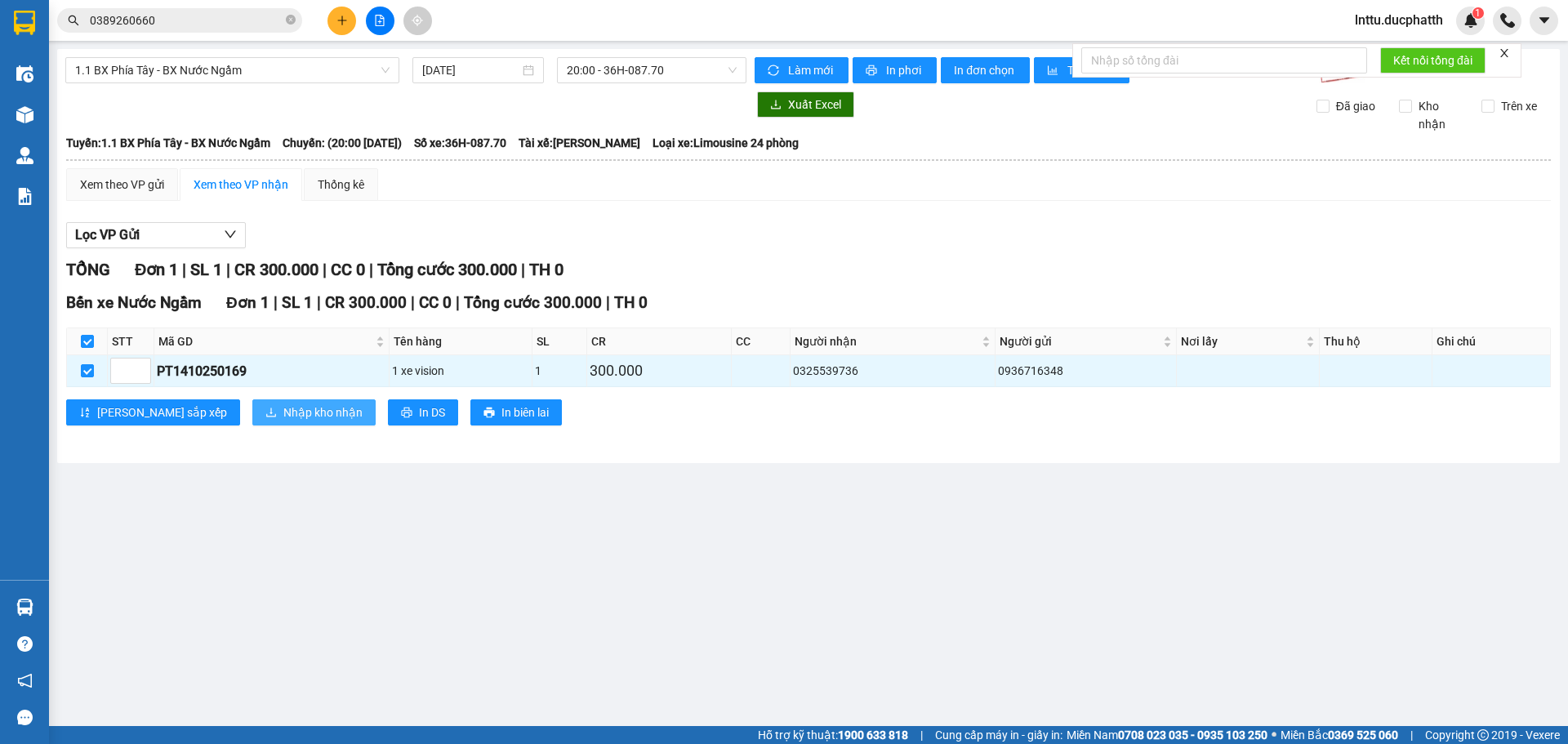
click at [284, 417] on span "Nhập kho nhận" at bounding box center [323, 412] width 79 height 18
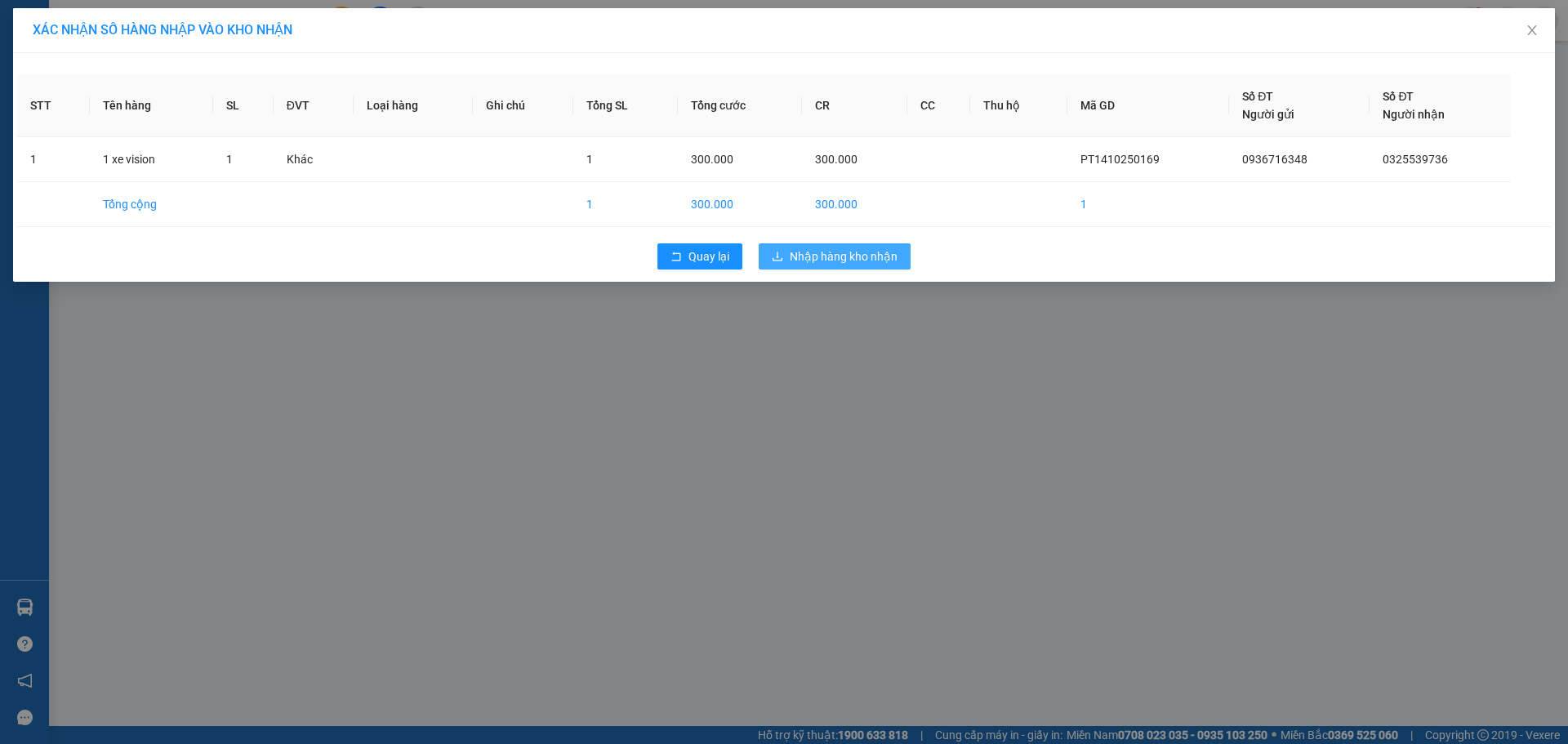
click at [878, 247] on span "Nhập hàng kho nhận" at bounding box center [844, 256] width 108 height 18
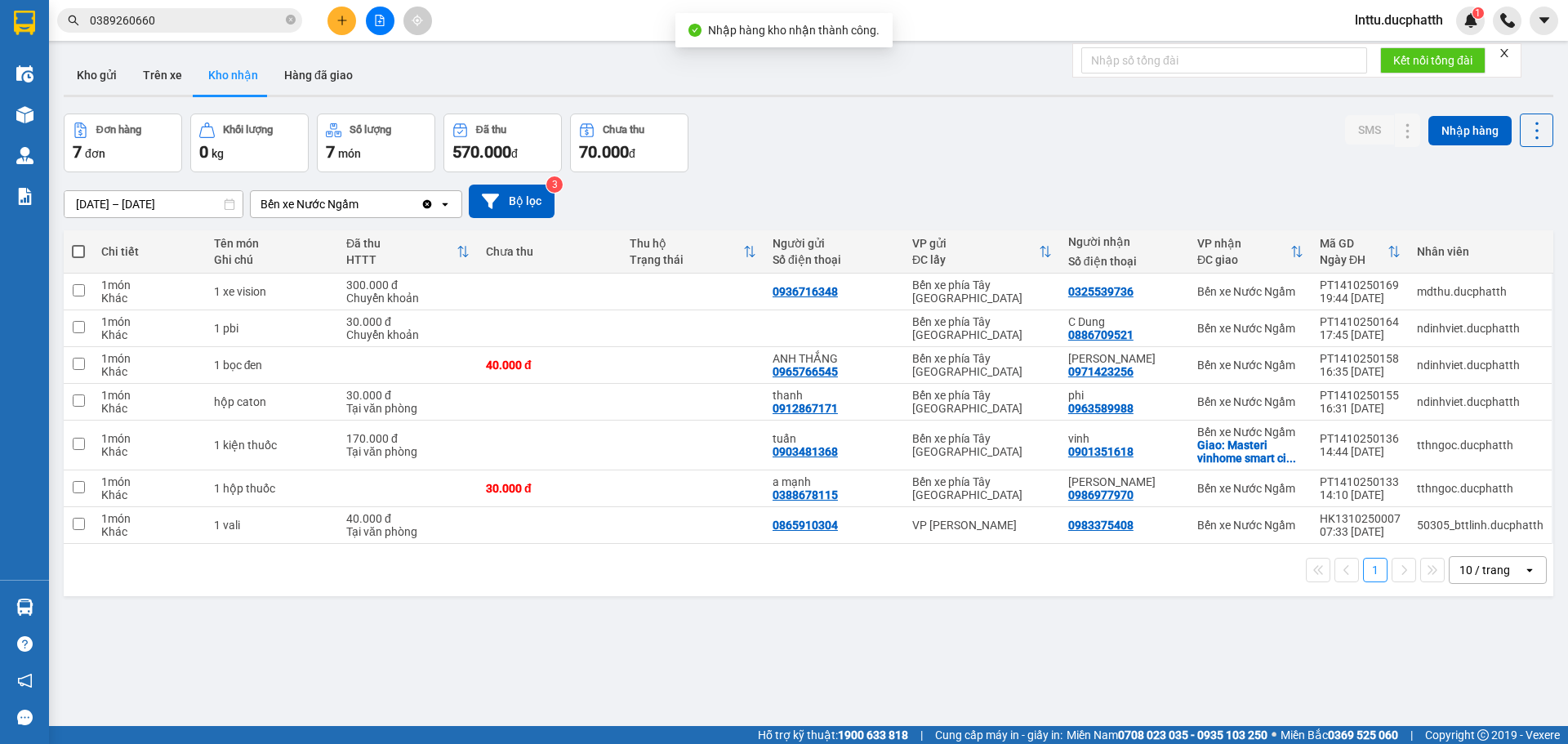
click at [1395, 20] on span "lnttu.ducphatth" at bounding box center [1399, 20] width 115 height 20
click at [1372, 60] on li "Đăng xuất" at bounding box center [1396, 50] width 118 height 26
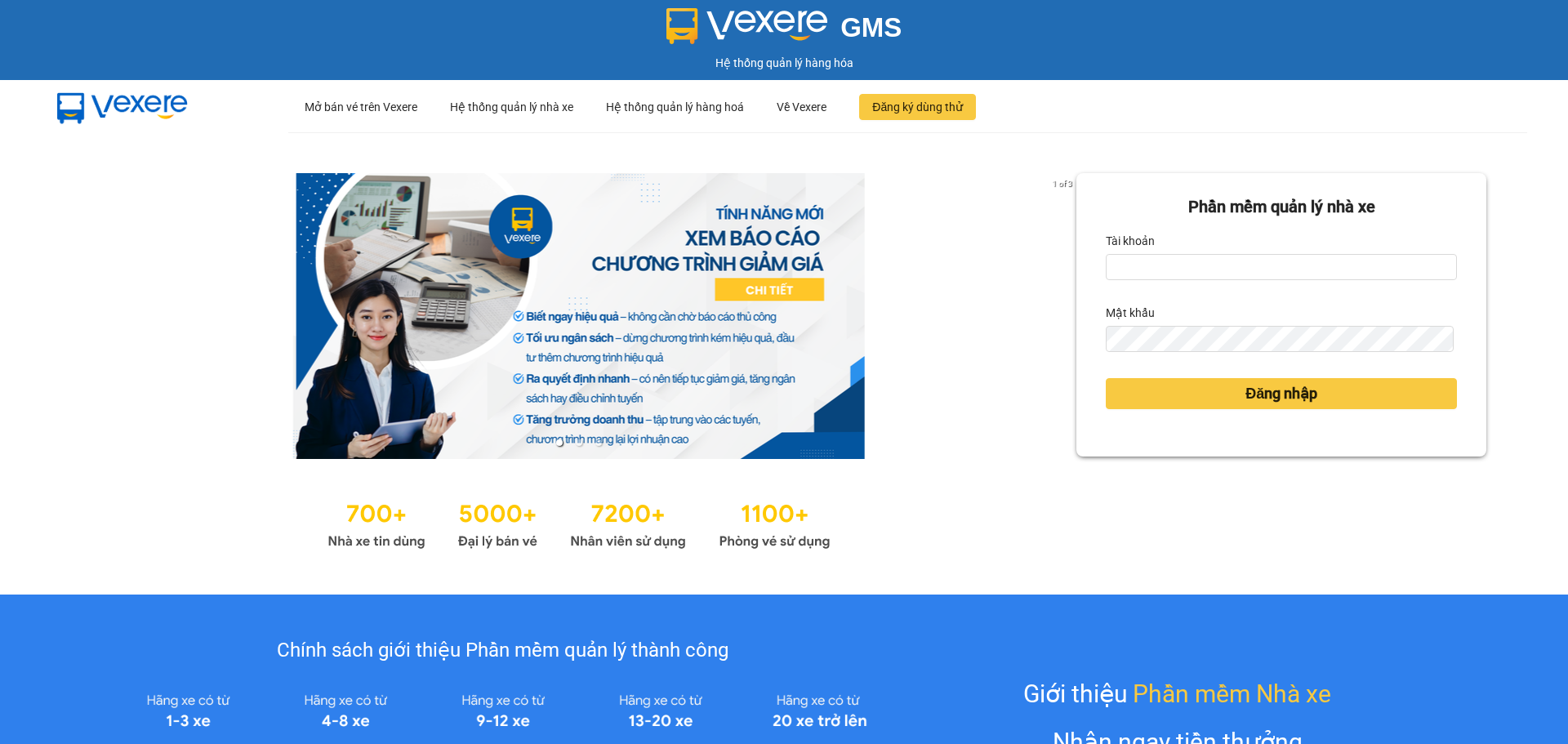
click at [1033, 144] on div "1 of 3 Phần mềm quản lý nhà xe Tài khoản Mật khẩu Đăng nhập" at bounding box center [784, 364] width 1568 height 462
